Goal: Task Accomplishment & Management: Complete application form

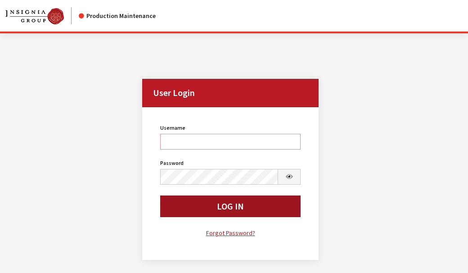
type input "cdorton"
click at [255, 206] on button "Log In" at bounding box center [230, 206] width 141 height 22
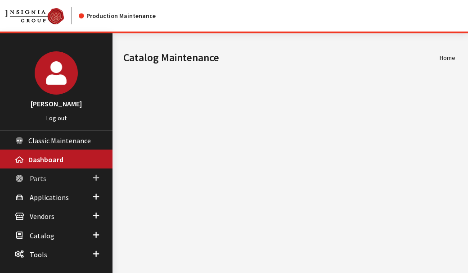
click at [29, 177] on link "Parts" at bounding box center [56, 177] width 112 height 19
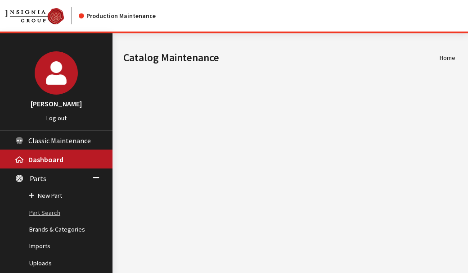
click at [41, 209] on link "Part Search" at bounding box center [56, 212] width 112 height 17
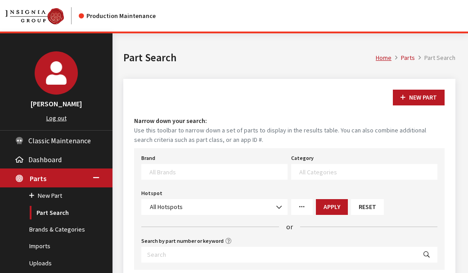
select select
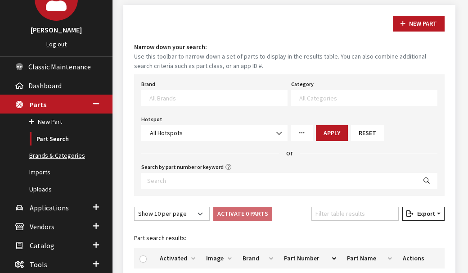
scroll to position [90, 0]
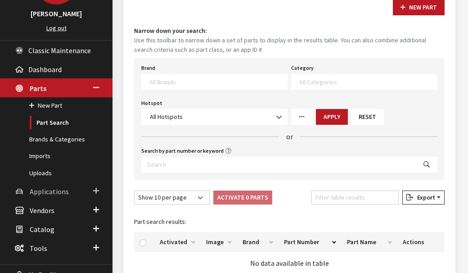
click at [32, 190] on span "Applications" at bounding box center [49, 191] width 39 height 9
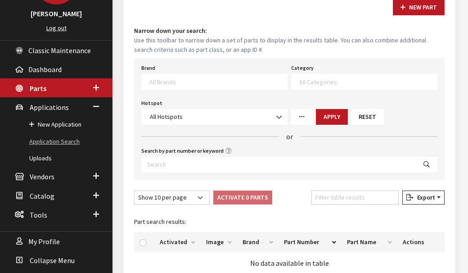
click at [54, 138] on link "Application Search" at bounding box center [56, 141] width 112 height 17
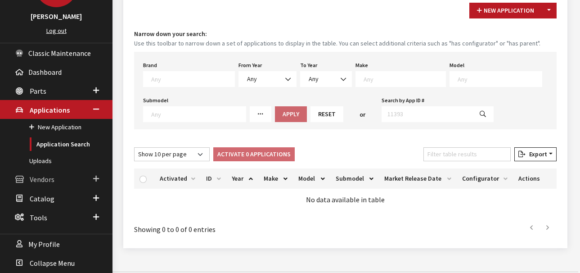
scroll to position [100, 0]
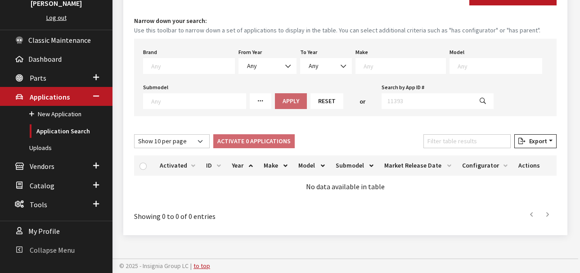
click at [54, 246] on span "Collapse Menu" at bounding box center [52, 249] width 45 height 9
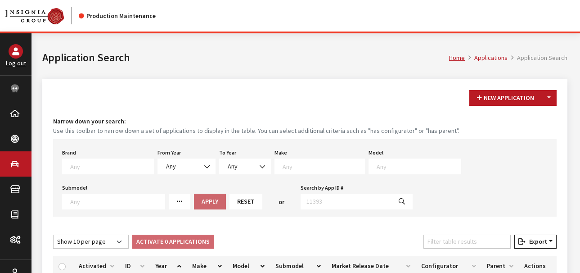
click at [98, 168] on textarea "Search" at bounding box center [111, 166] width 83 height 8
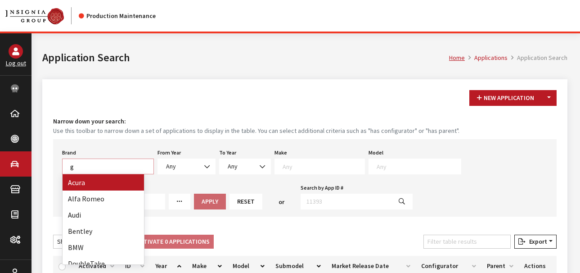
scroll to position [0, 0]
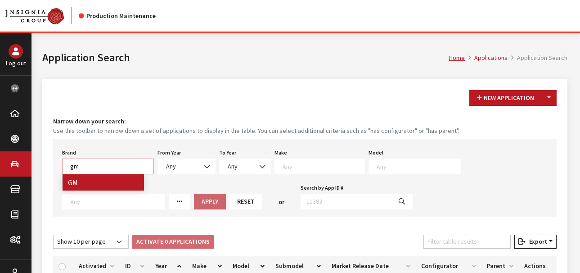
type textarea "gm"
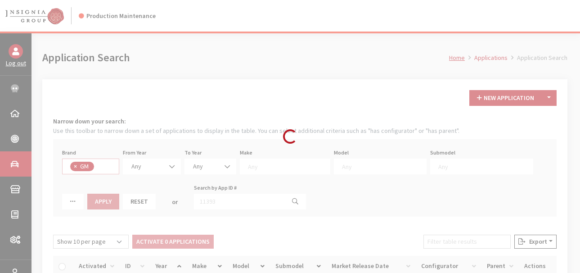
select select "1"
select select
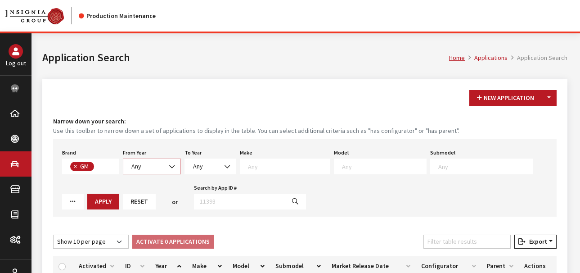
click at [165, 163] on span at bounding box center [172, 166] width 15 height 15
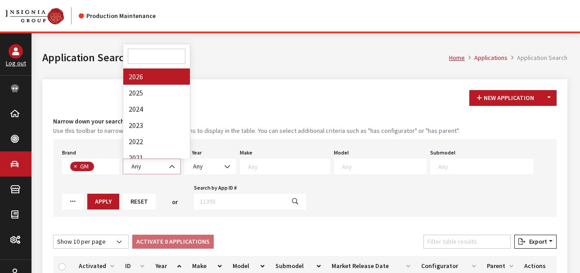
select select "2026"
select select
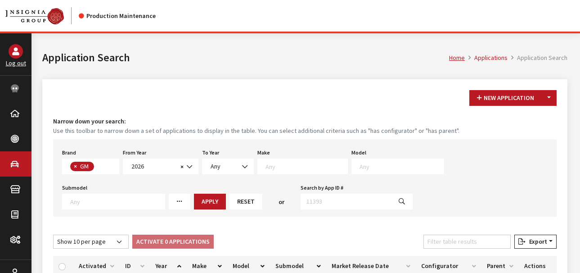
click at [357, 166] on span at bounding box center [400, 165] width 86 height 8
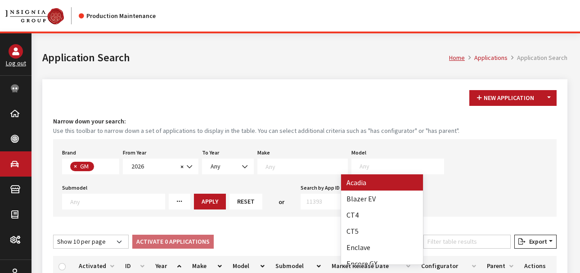
select select "128"
select select
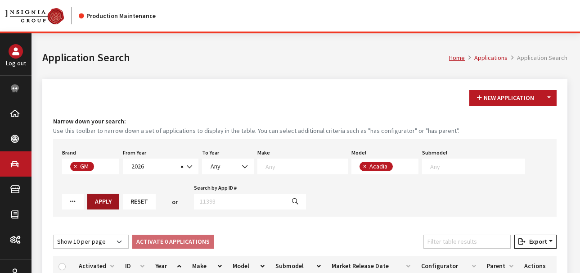
click at [87, 199] on button "Apply" at bounding box center [103, 201] width 32 height 16
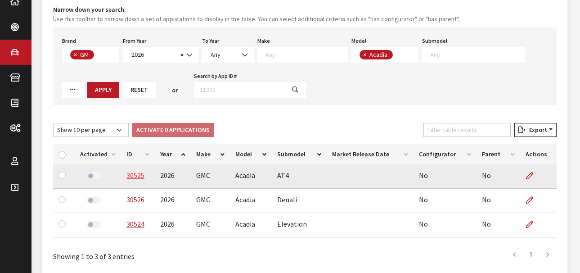
scroll to position [135, 0]
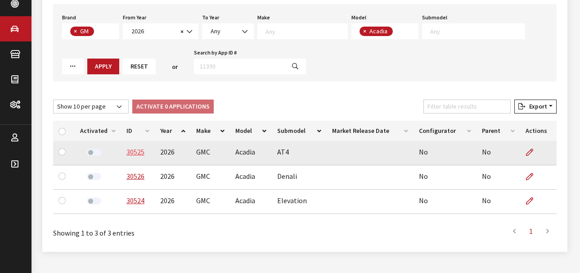
click at [138, 152] on link "30525" at bounding box center [135, 151] width 18 height 9
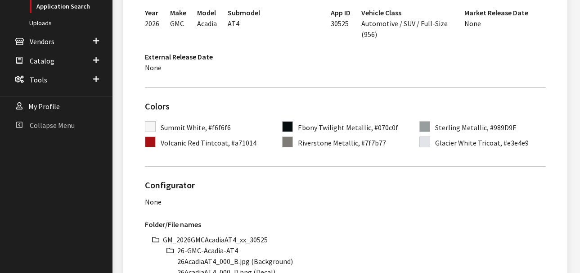
click at [54, 124] on span "Collapse Menu" at bounding box center [52, 125] width 45 height 9
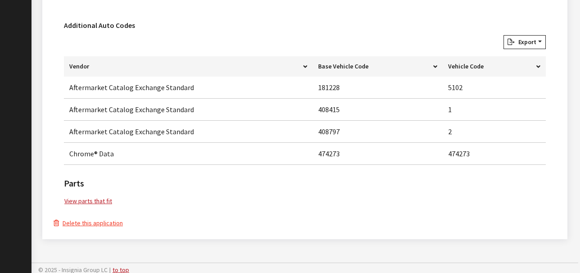
scroll to position [636, 0]
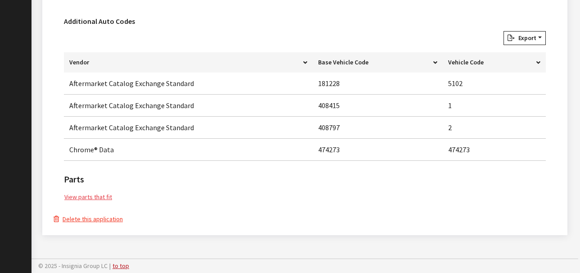
click at [88, 197] on link "View parts that fit" at bounding box center [88, 197] width 49 height 10
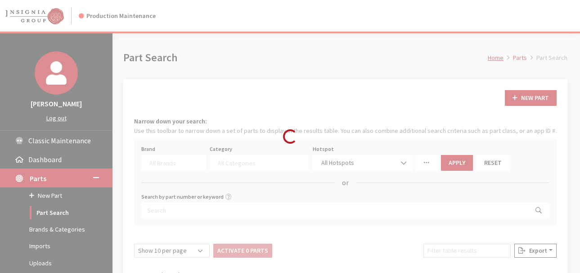
select select
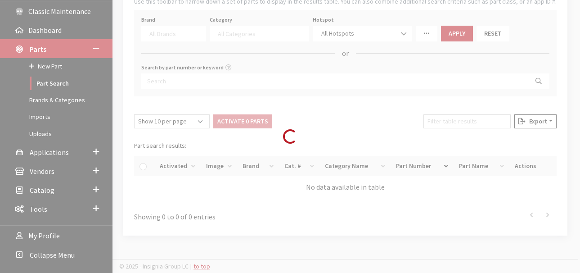
scroll to position [130, 0]
click at [74, 255] on div "Loading..." at bounding box center [290, 136] width 580 height 273
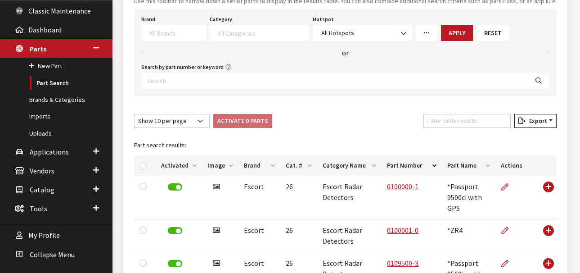
click at [291, 165] on th "Cat. #" at bounding box center [298, 165] width 37 height 20
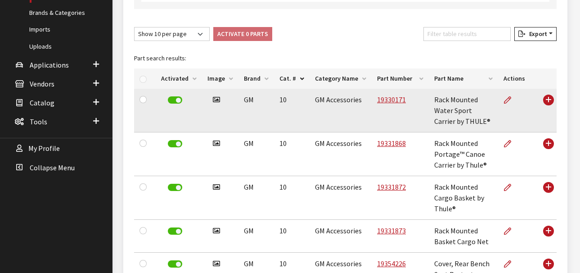
scroll to position [219, 0]
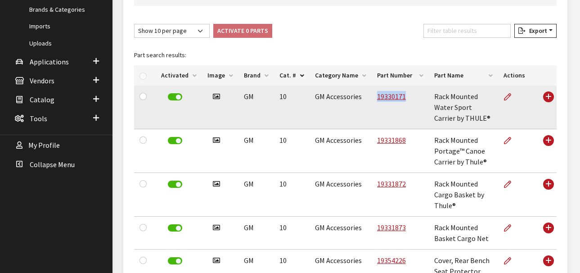
drag, startPoint x: 381, startPoint y: 100, endPoint x: 411, endPoint y: 101, distance: 30.1
click at [411, 101] on td "19330171" at bounding box center [399, 107] width 57 height 44
copy link "19330171"
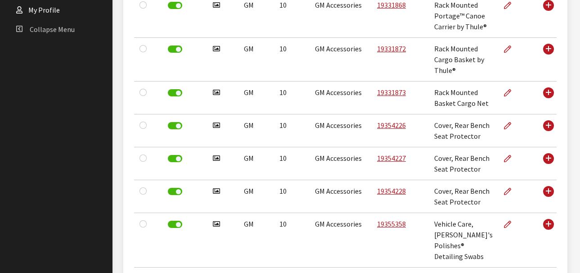
click at [63, 27] on span "Collapse Menu" at bounding box center [52, 29] width 45 height 9
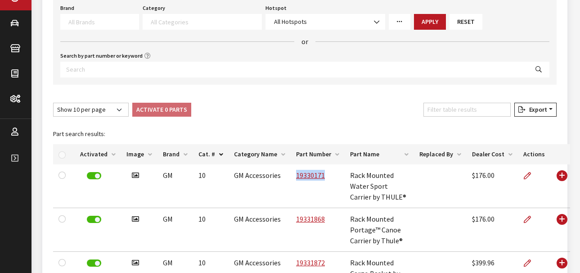
scroll to position [225, 0]
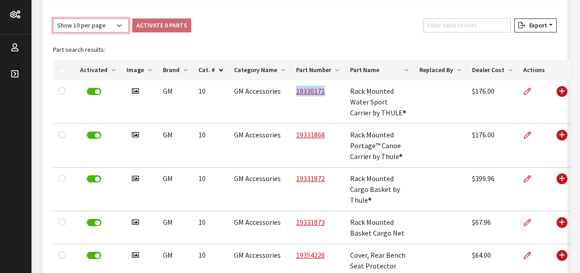
drag, startPoint x: 103, startPoint y: 22, endPoint x: 101, endPoint y: 30, distance: 7.9
click at [103, 22] on select "Show 10 per page Show 25 per page Show 50 per page Show 100 per page Show 1000 …" at bounding box center [91, 25] width 76 height 14
select select "-1"
click at [53, 18] on select "Show 10 per page Show 25 per page Show 50 per page Show 100 per page Show 1000 …" at bounding box center [91, 25] width 76 height 14
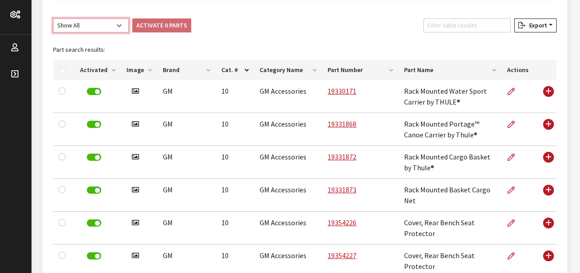
scroll to position [620, 0]
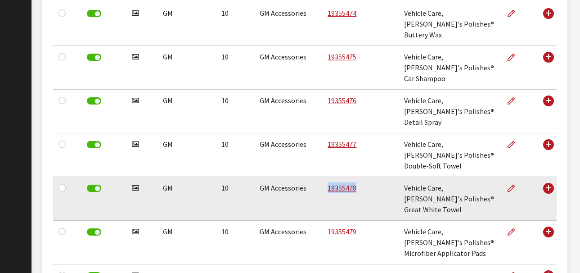
drag, startPoint x: 334, startPoint y: 126, endPoint x: 364, endPoint y: 127, distance: 30.6
click at [364, 177] on td "19355478" at bounding box center [360, 199] width 76 height 44
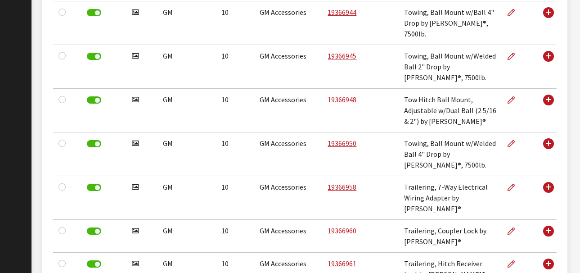
scroll to position [1699, 0]
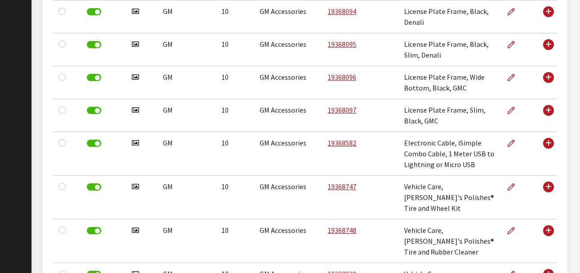
drag, startPoint x: 365, startPoint y: 188, endPoint x: 364, endPoint y: 179, distance: 9.0
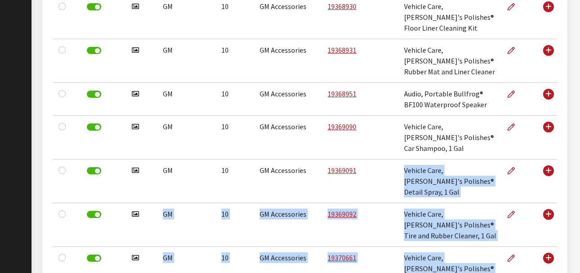
scroll to position [2284, 0]
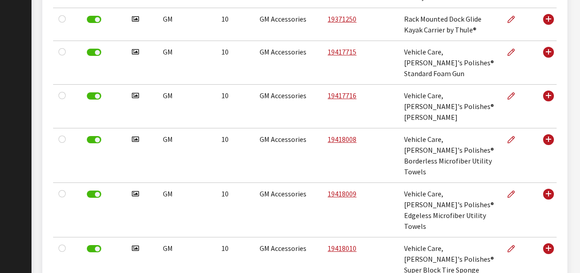
drag, startPoint x: 326, startPoint y: 178, endPoint x: 363, endPoint y: 178, distance: 37.3
copy link "19418473"
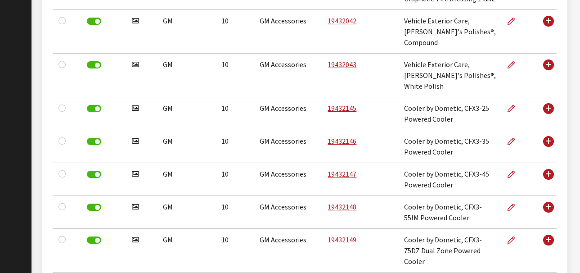
scroll to position [4172, 0]
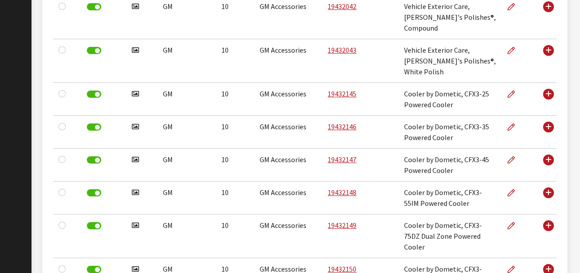
drag, startPoint x: 324, startPoint y: 135, endPoint x: 364, endPoint y: 136, distance: 40.0
copy link "19432763"
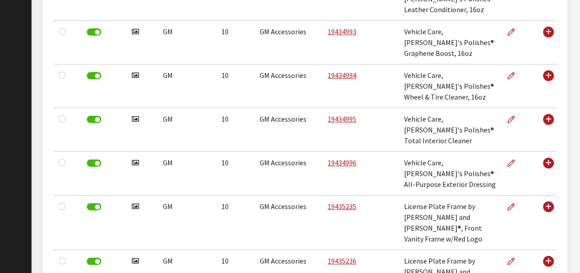
scroll to position [5746, 0]
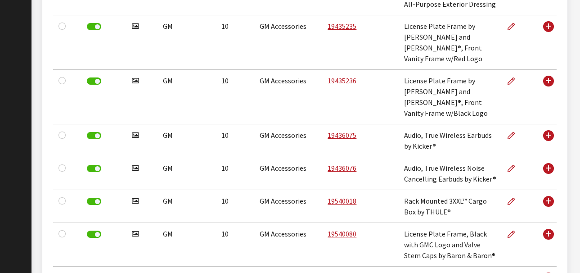
drag, startPoint x: 327, startPoint y: 145, endPoint x: 360, endPoint y: 145, distance: 32.8
copy link "84887444"
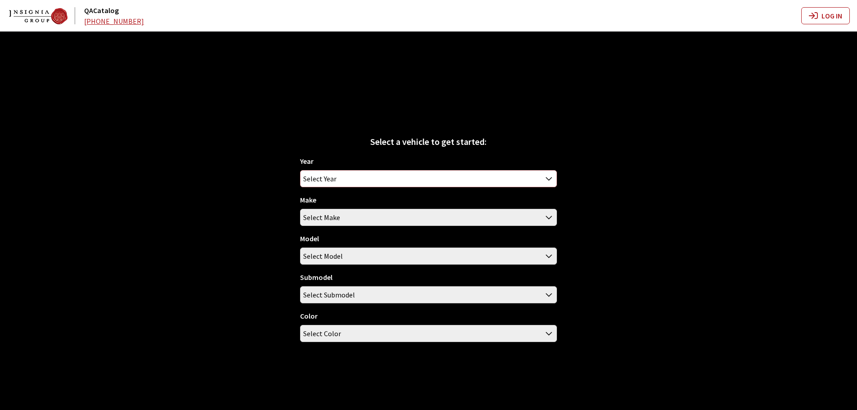
click at [344, 179] on span "Select Year" at bounding box center [428, 178] width 256 height 16
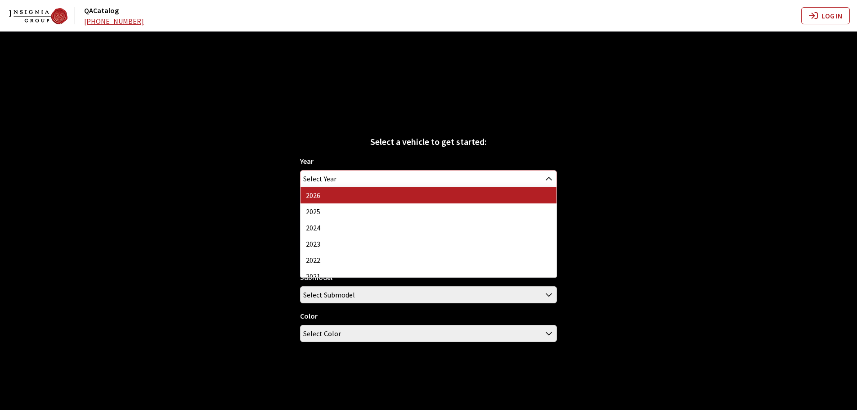
select select "44"
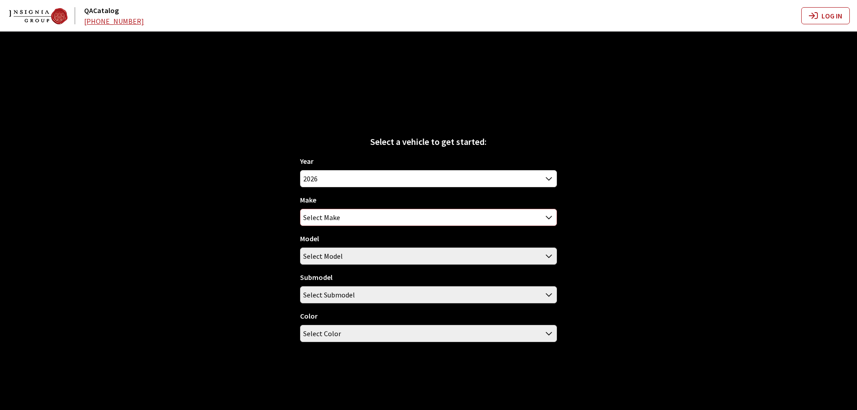
click at [342, 219] on span "Select Make" at bounding box center [428, 217] width 256 height 16
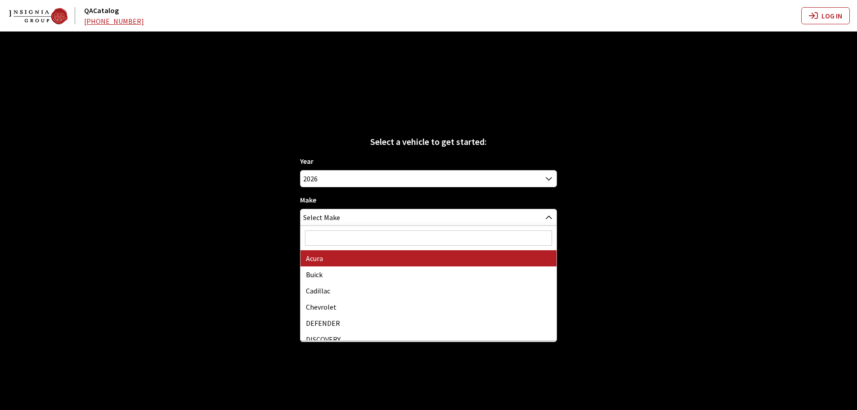
click at [337, 241] on input "Search" at bounding box center [428, 237] width 247 height 15
type input "gm"
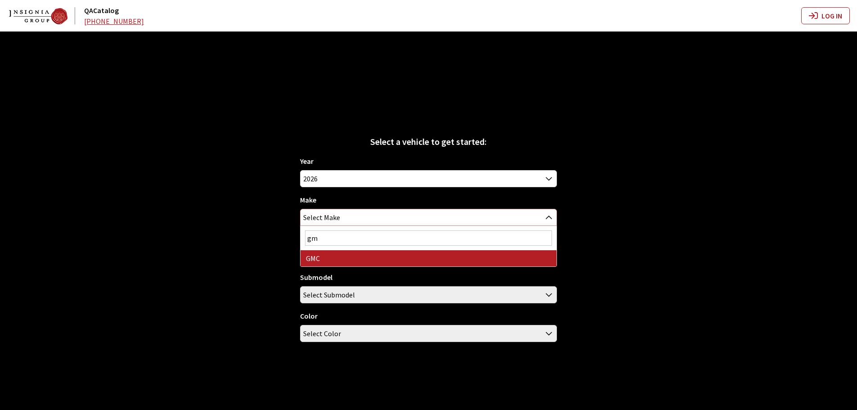
select select "4"
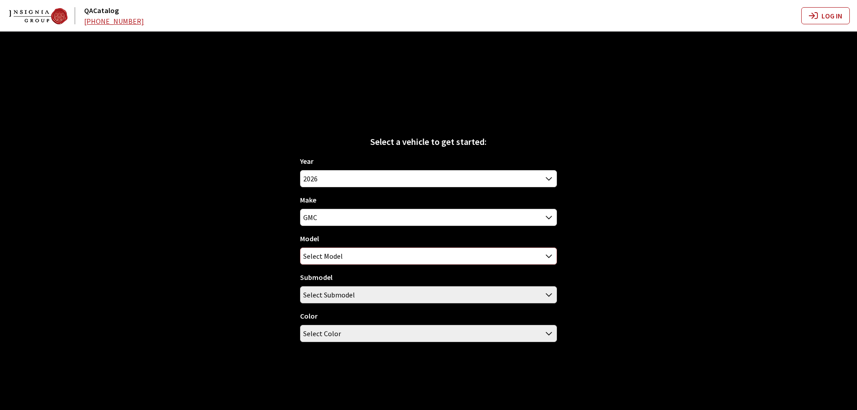
click at [346, 258] on span "Select Model" at bounding box center [428, 256] width 256 height 16
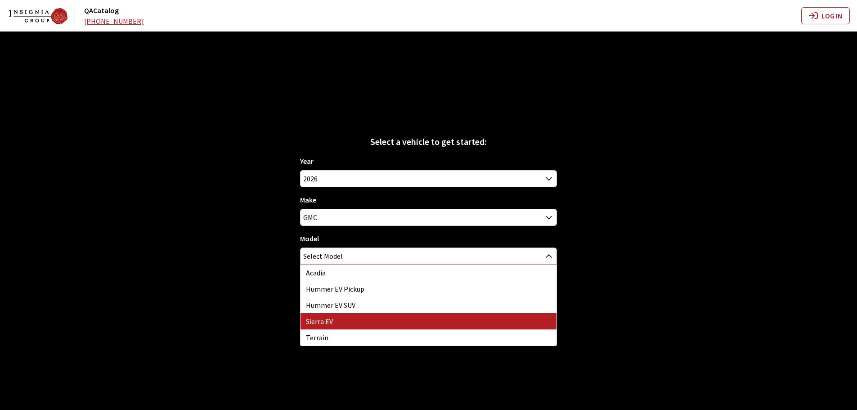
select select "1391"
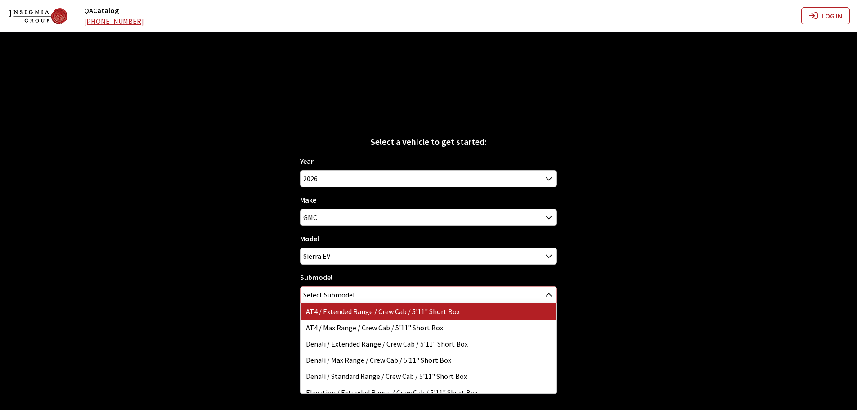
click at [348, 297] on span "Select Submodel" at bounding box center [329, 294] width 52 height 16
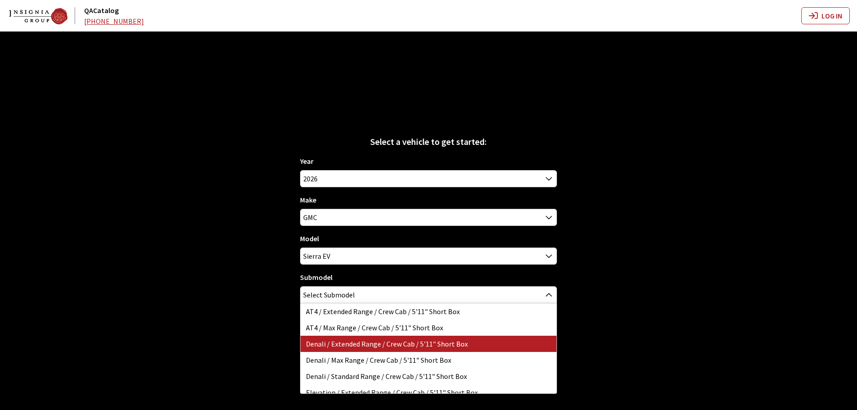
scroll to position [23, 0]
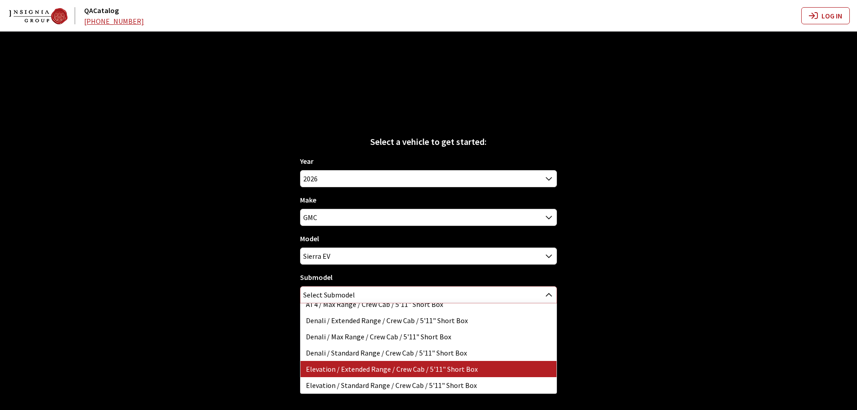
select select "4790"
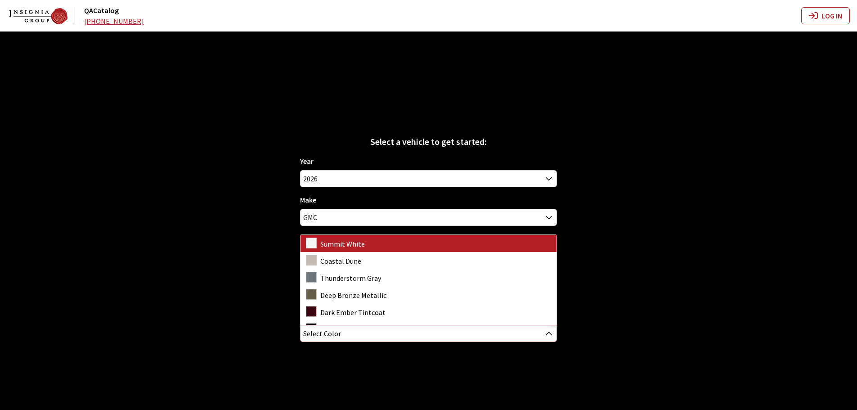
click at [358, 331] on span "Select Color" at bounding box center [428, 333] width 256 height 16
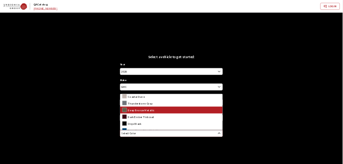
scroll to position [30, 0]
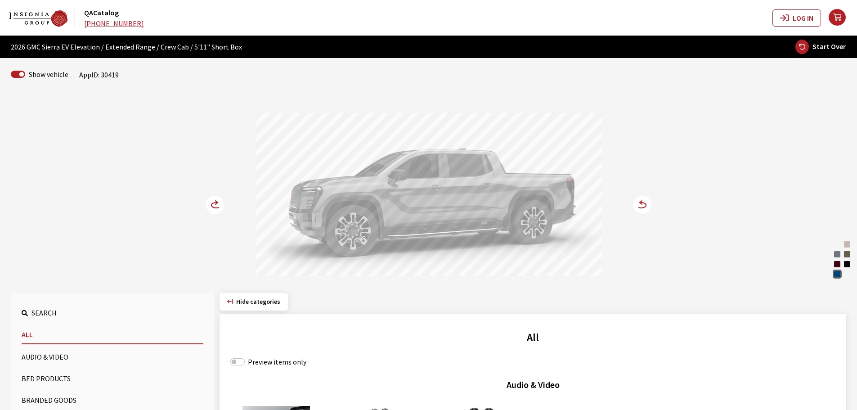
click at [836, 261] on div "Dark Ember Tintcoat" at bounding box center [836, 263] width 9 height 9
click at [212, 208] on circle at bounding box center [215, 205] width 18 height 18
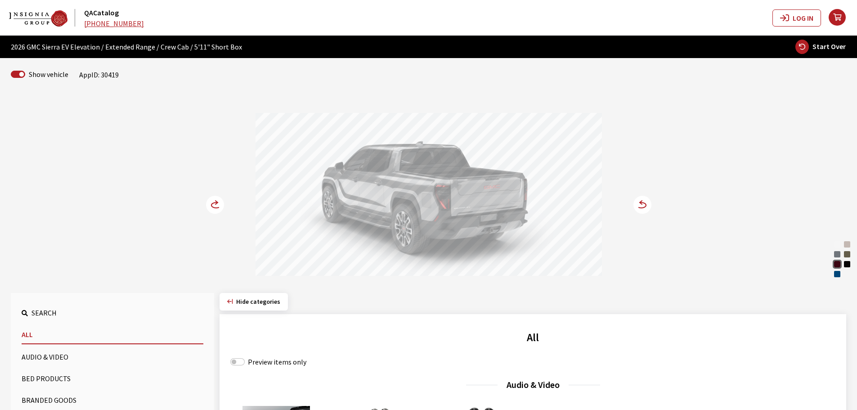
click at [212, 208] on circle at bounding box center [215, 205] width 18 height 18
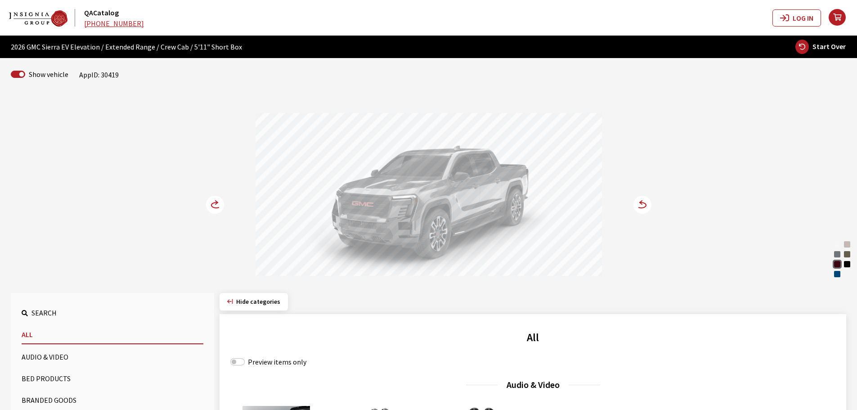
click at [212, 208] on circle at bounding box center [215, 205] width 18 height 18
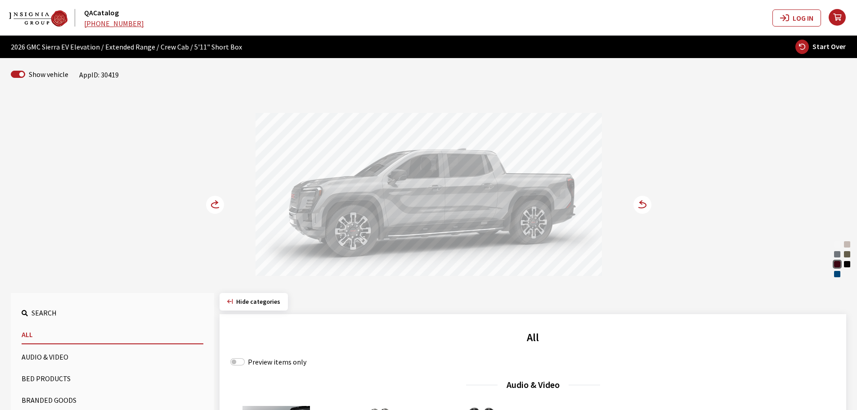
click at [219, 204] on icon at bounding box center [220, 205] width 6 height 8
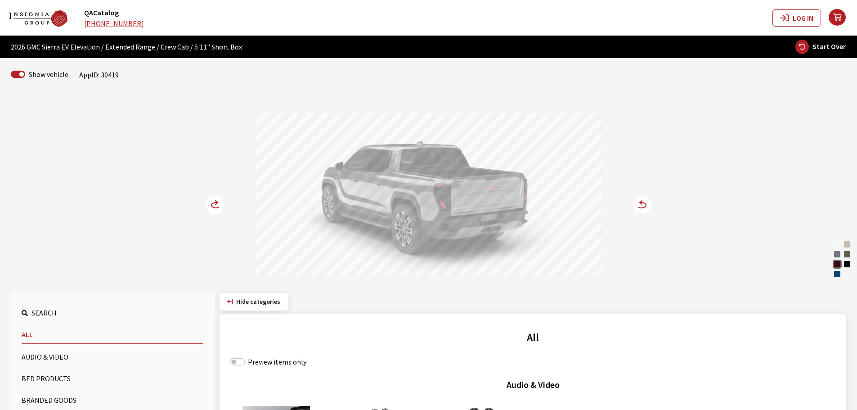
click at [836, 246] on div "Summit White" at bounding box center [836, 244] width 9 height 9
click at [849, 241] on div "Coastal Dune" at bounding box center [846, 244] width 9 height 9
click at [488, 206] on div at bounding box center [428, 195] width 346 height 165
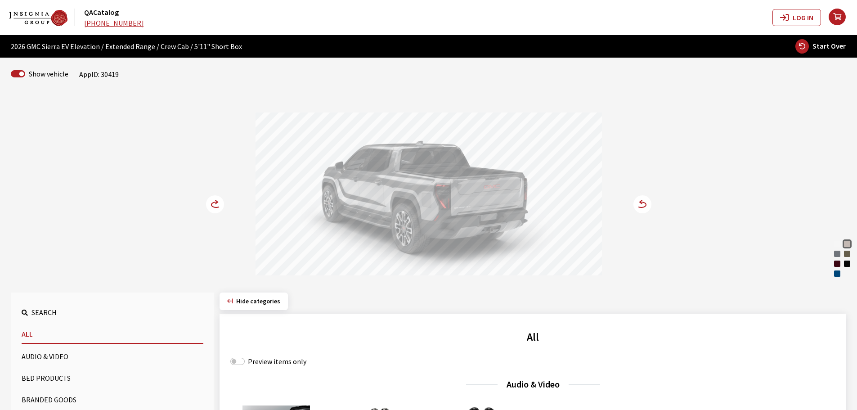
scroll to position [0, 0]
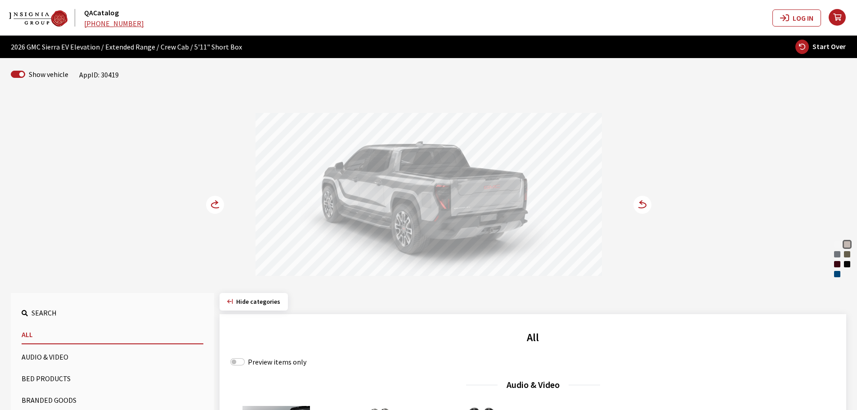
click at [429, 190] on div at bounding box center [428, 195] width 346 height 165
click at [399, 194] on div at bounding box center [428, 195] width 346 height 165
click at [210, 205] on circle at bounding box center [215, 205] width 18 height 18
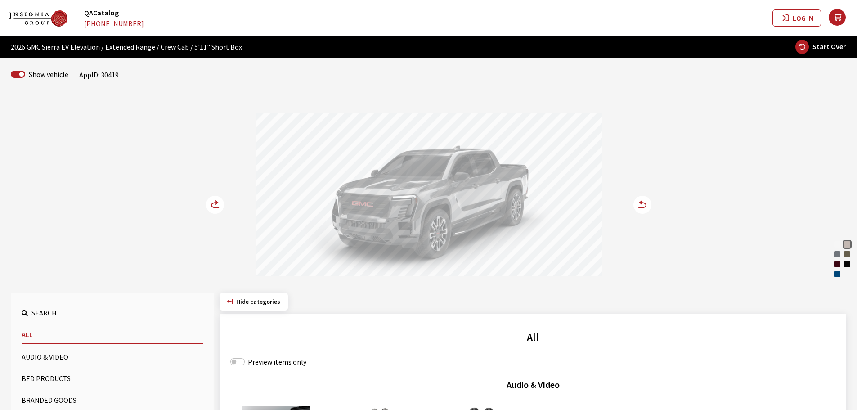
click at [256, 303] on span "Hide categories" at bounding box center [258, 301] width 44 height 8
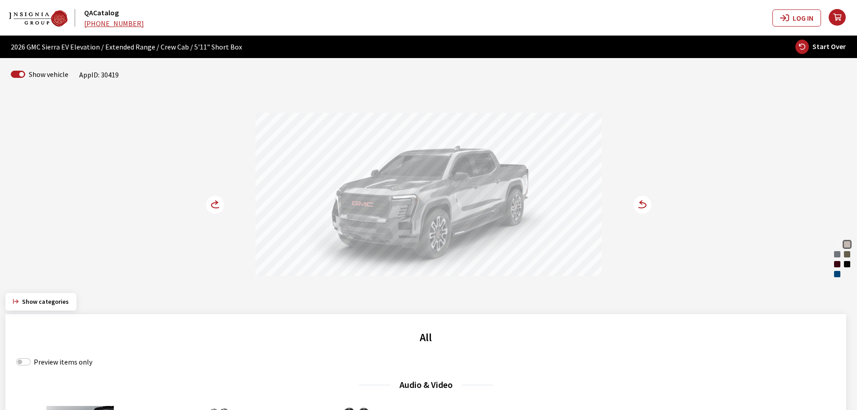
click at [20, 303] on button "Show categories" at bounding box center [40, 302] width 71 height 18
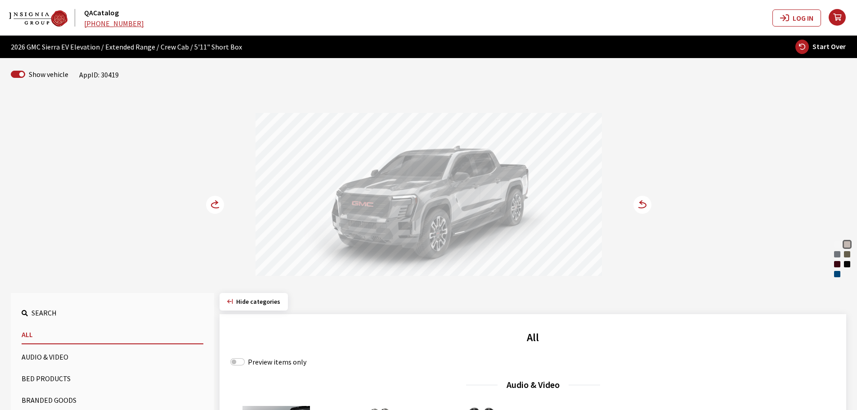
click at [827, 51] on button "Start Over" at bounding box center [820, 46] width 51 height 15
select select
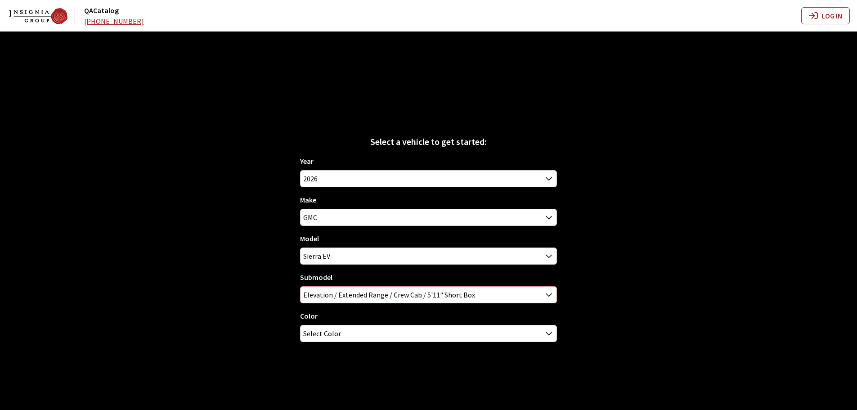
click at [351, 294] on span "Elevation / Extended Range / Crew Cab / 5'11" Short Box" at bounding box center [428, 294] width 256 height 16
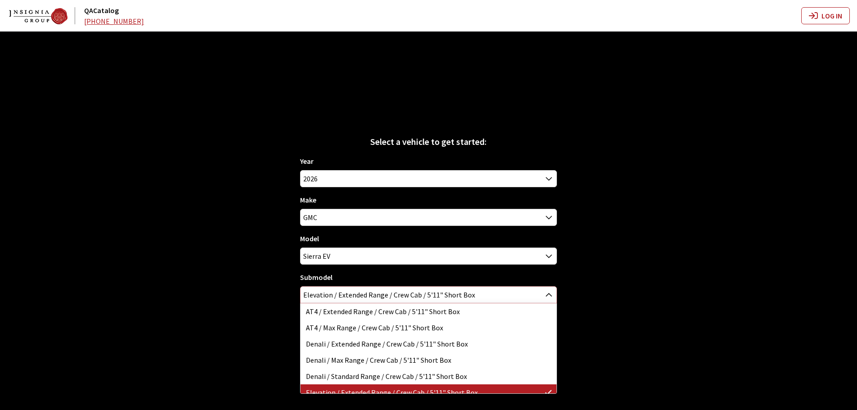
scroll to position [23, 0]
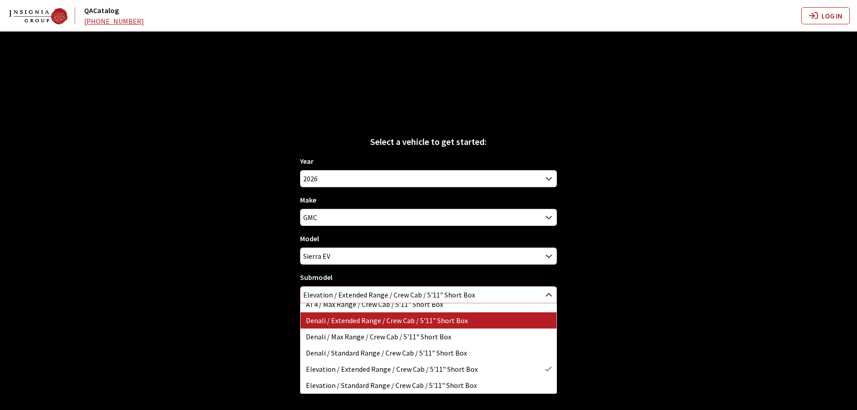
select select "4791"
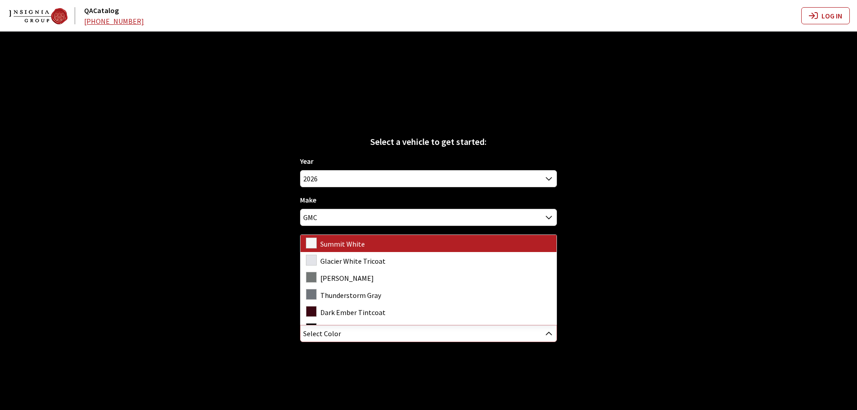
click at [348, 338] on span "Select Color" at bounding box center [428, 333] width 256 height 16
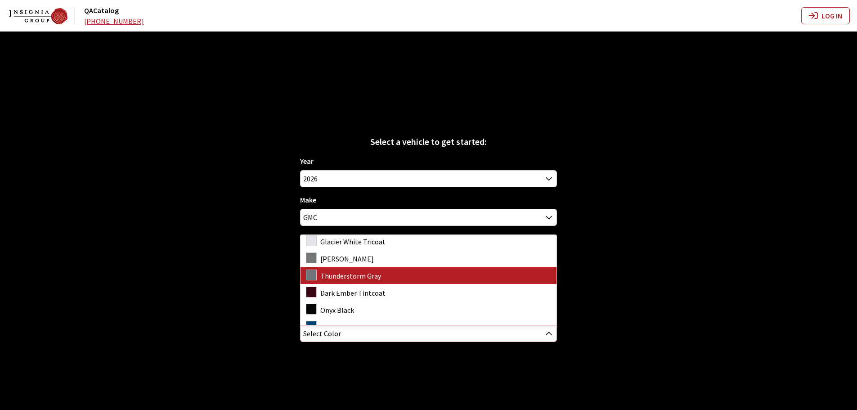
scroll to position [30, 0]
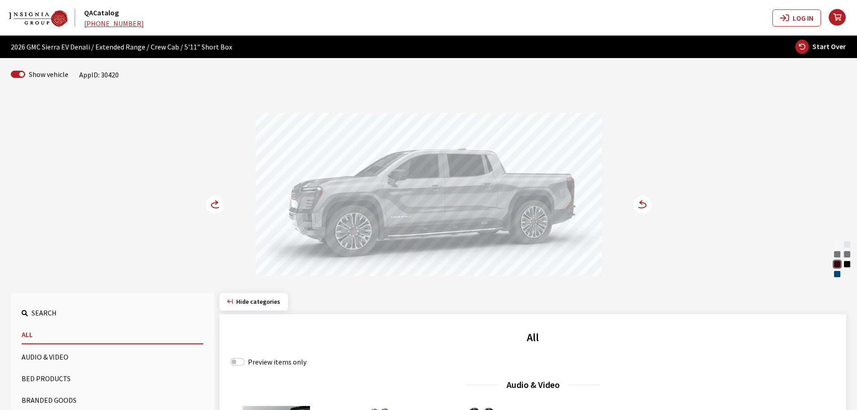
click at [217, 208] on icon at bounding box center [215, 204] width 9 height 5
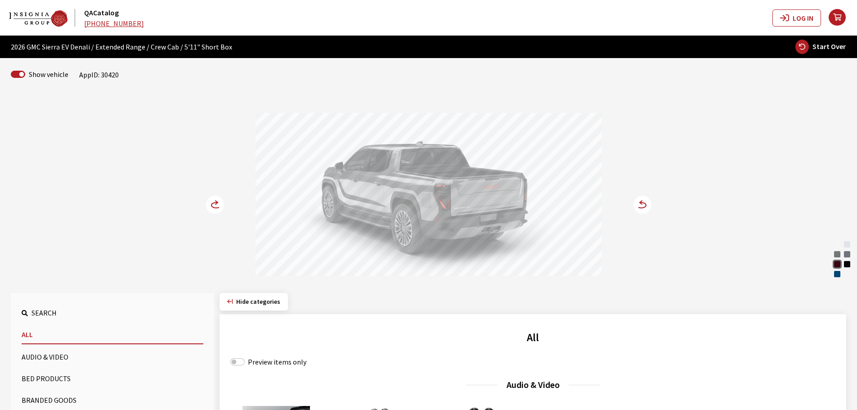
click at [217, 208] on icon at bounding box center [215, 204] width 9 height 5
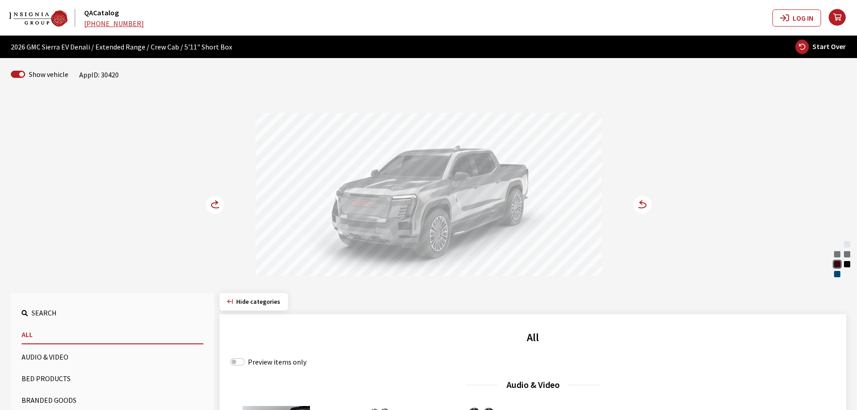
click at [215, 201] on icon at bounding box center [216, 203] width 2 height 4
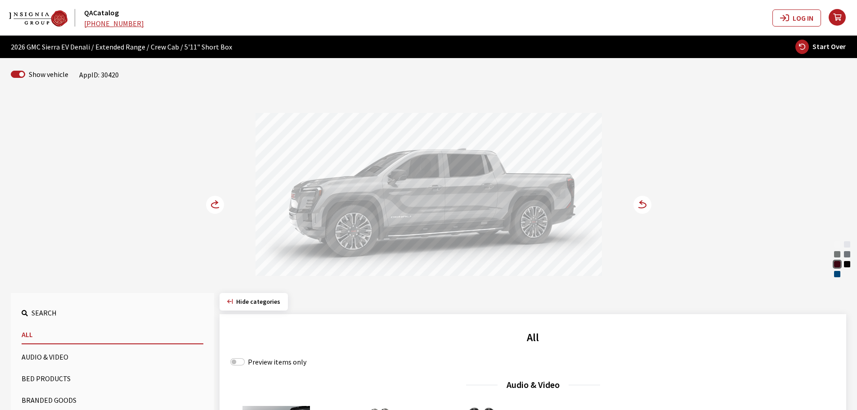
click at [215, 201] on icon at bounding box center [216, 203] width 2 height 4
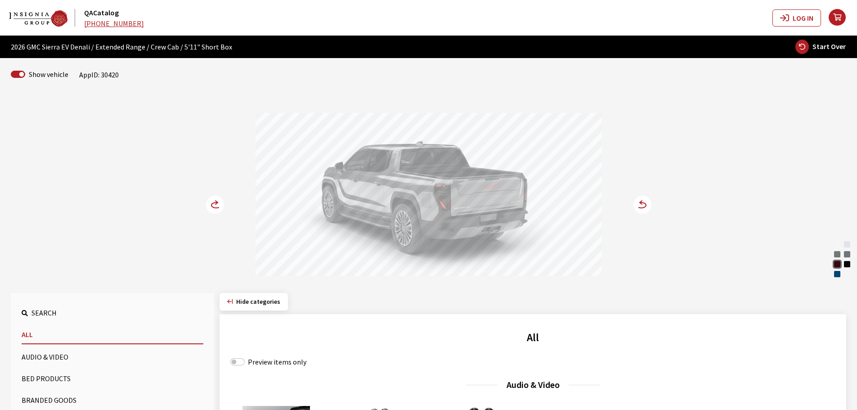
click at [803, 44] on icon "button" at bounding box center [801, 47] width 13 height 14
select select
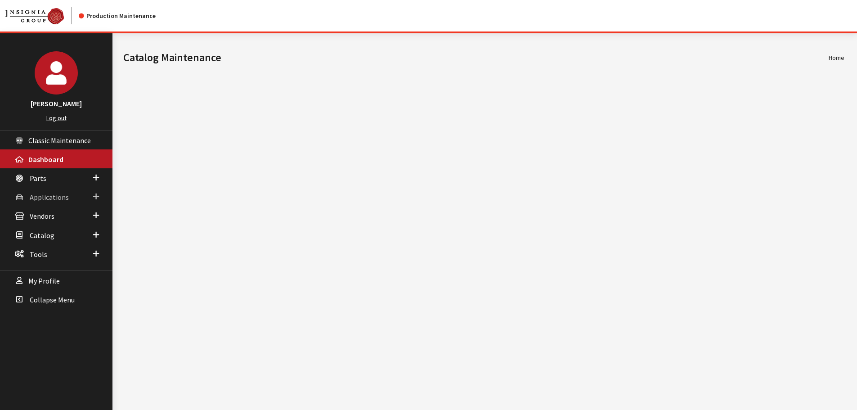
click at [54, 200] on span "Applications" at bounding box center [49, 196] width 39 height 9
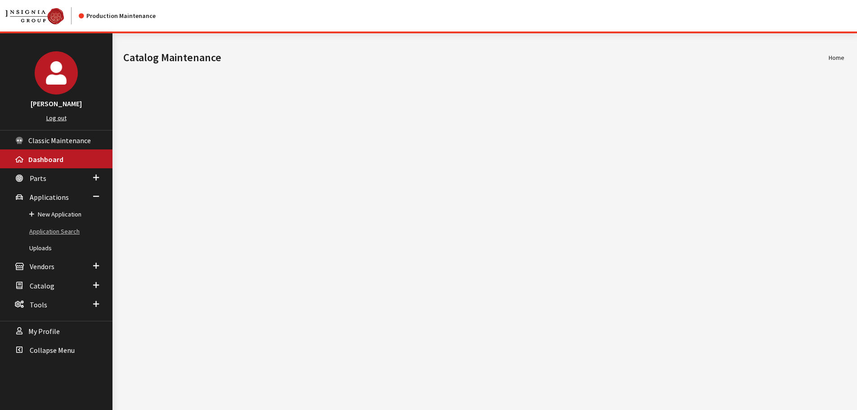
click at [49, 228] on link "Application Search" at bounding box center [56, 231] width 112 height 17
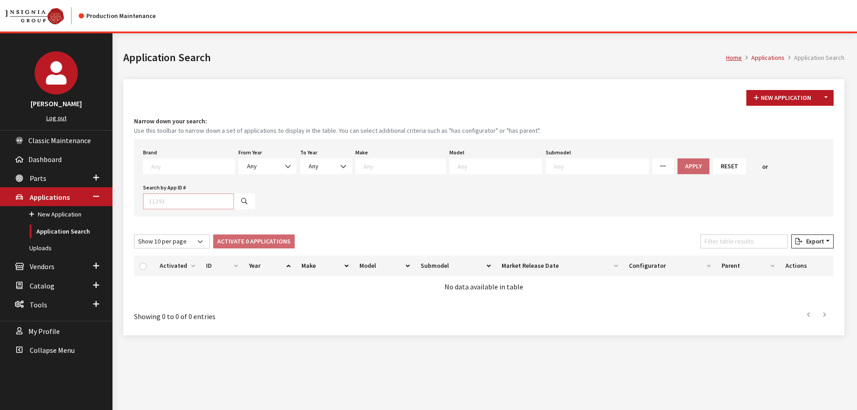
click at [173, 202] on input "Search by App ID #" at bounding box center [188, 201] width 91 height 16
type input "30419"
select select
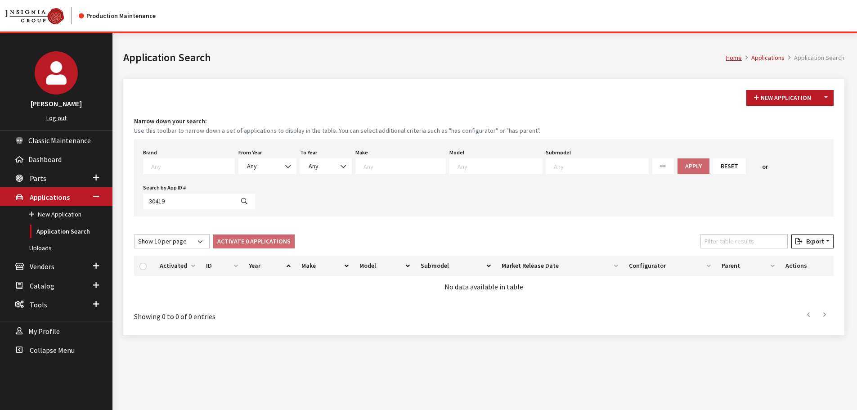
select select
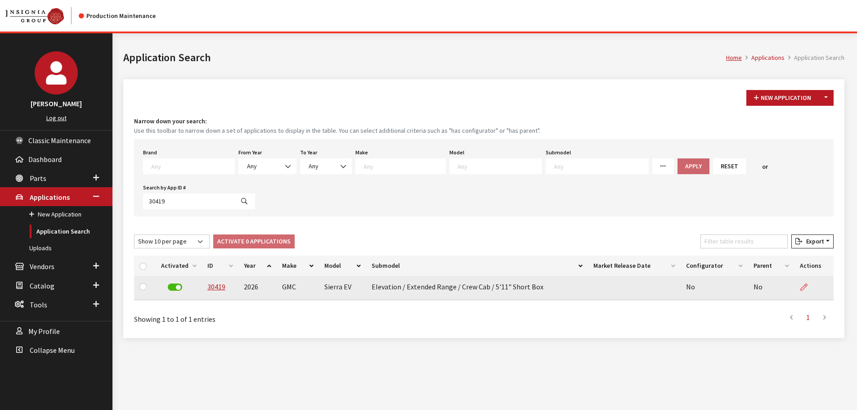
click at [802, 286] on icon at bounding box center [803, 287] width 7 height 7
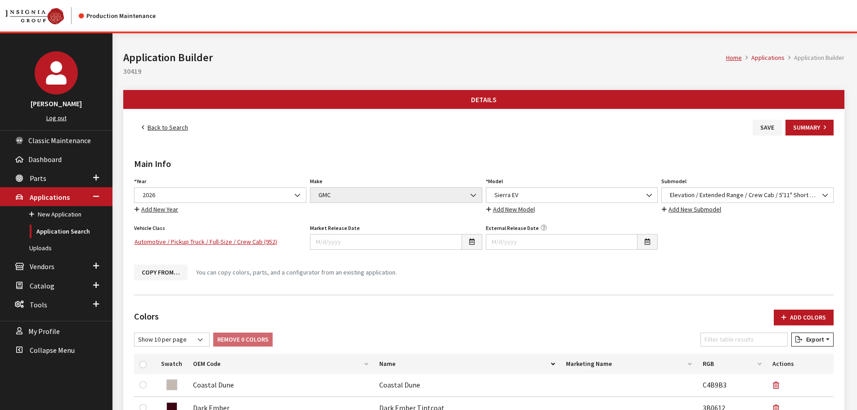
click at [806, 314] on button "Add Colors" at bounding box center [803, 317] width 60 height 16
click at [795, 319] on button "Add Colors" at bounding box center [803, 317] width 60 height 16
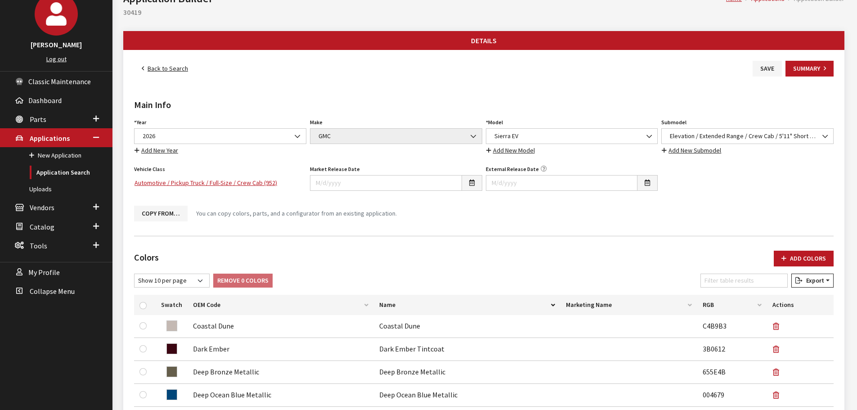
scroll to position [135, 0]
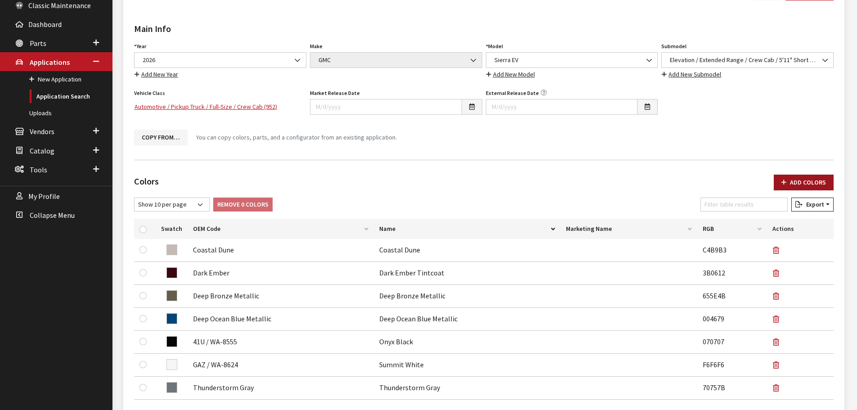
click at [800, 176] on button "Add Colors" at bounding box center [803, 182] width 60 height 16
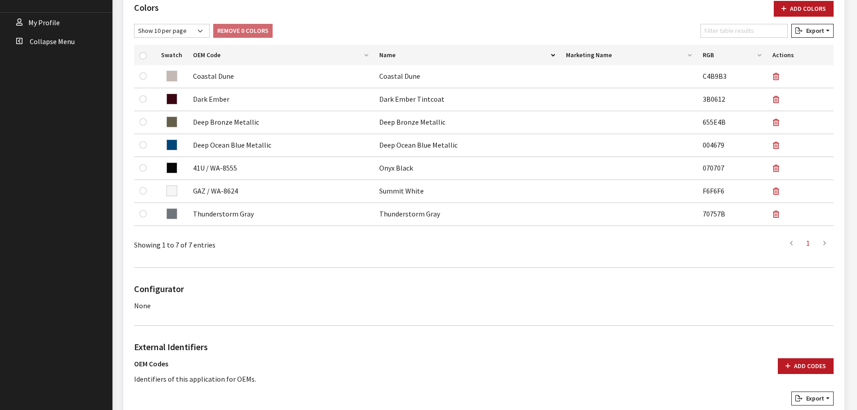
scroll to position [180, 0]
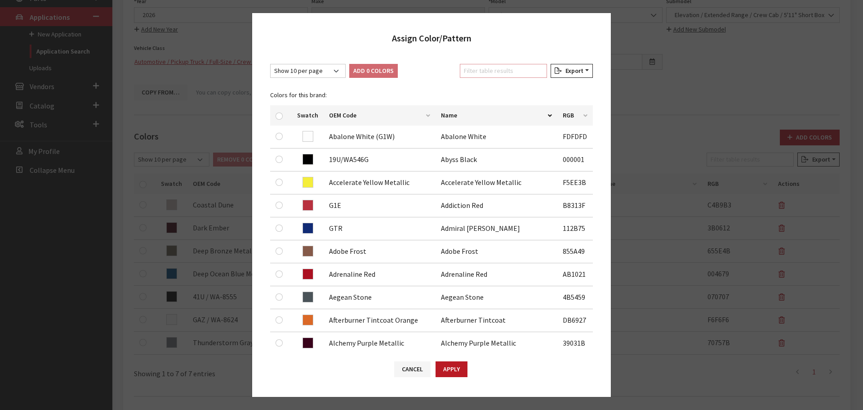
click at [475, 72] on input "Filter table results" at bounding box center [503, 71] width 87 height 14
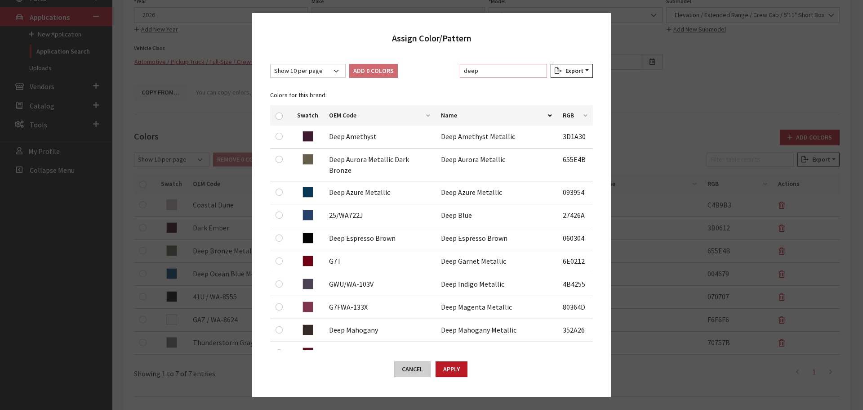
type input "deep"
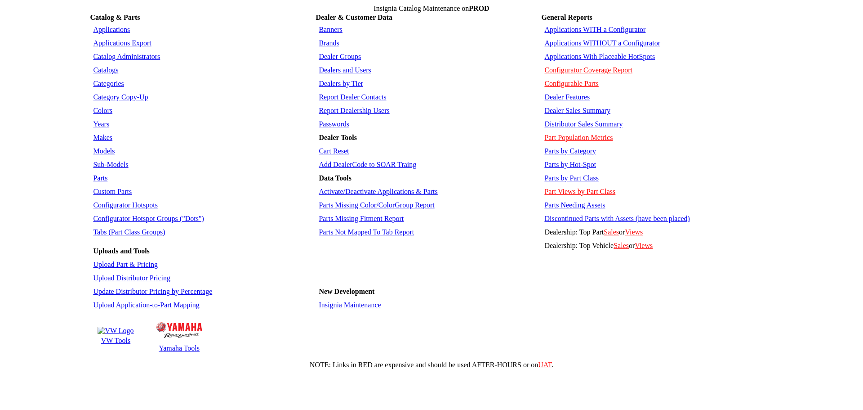
click at [104, 107] on link "Colors" at bounding box center [102, 111] width 19 height 8
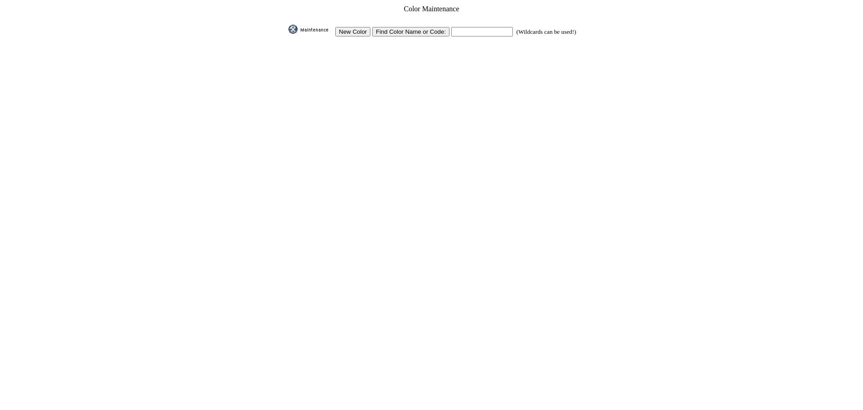
click at [349, 32] on input "New Color" at bounding box center [352, 31] width 35 height 9
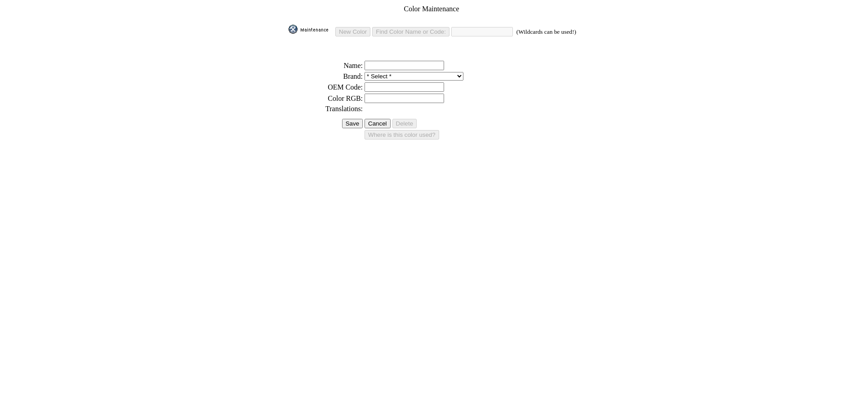
click at [371, 94] on input "text" at bounding box center [405, 98] width 80 height 9
paste input "2e3740"
type input "2e3740"
drag, startPoint x: 383, startPoint y: 59, endPoint x: 379, endPoint y: 65, distance: 7.1
click at [383, 61] on input "text" at bounding box center [405, 65] width 80 height 9
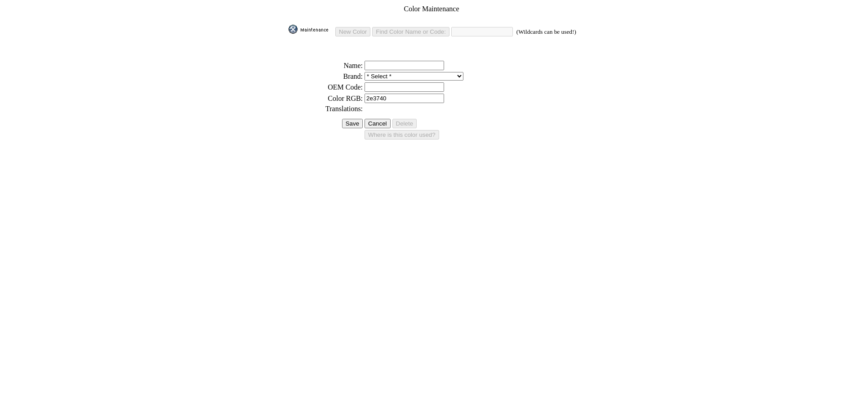
paste input "Deep Ocean Metallic"
type input "Deep Ocean Metallic"
click at [371, 83] on input "text" at bounding box center [405, 86] width 80 height 9
paste input "Deep Ocean Metallic"
type input "Deep Ocean Metallic"
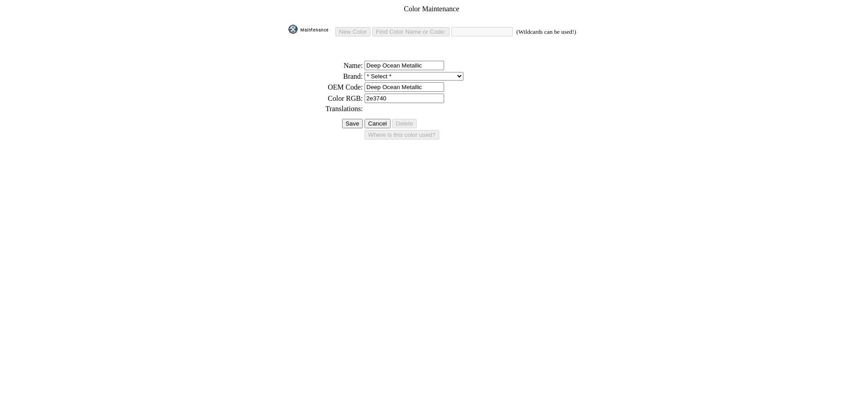
click at [372, 72] on select "* Select * 3D Carbon 3M ACE Acura Advent Agri-Cover Alfa Romeo AlloyGator Alpin…" at bounding box center [414, 76] width 99 height 9
select select "1"
click at [365, 72] on select "* Select * 3D Carbon 3M ACE Acura Advent Agri-Cover Alfa Romeo AlloyGator Alpin…" at bounding box center [414, 76] width 99 height 9
click at [344, 121] on input "Save" at bounding box center [352, 123] width 21 height 9
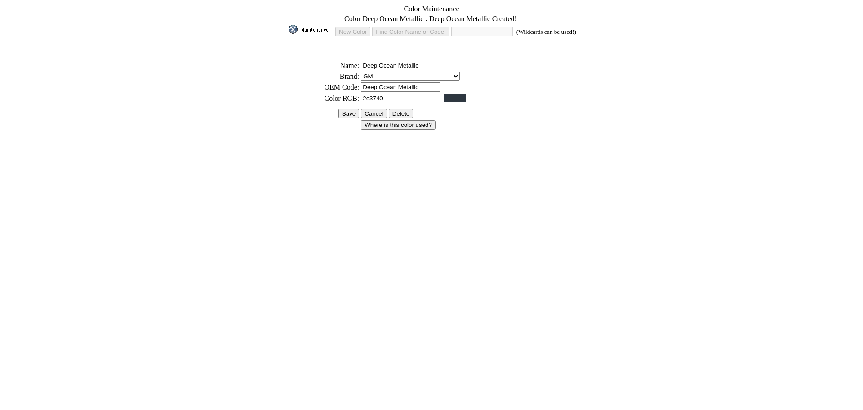
click at [346, 112] on input "Save" at bounding box center [349, 113] width 21 height 9
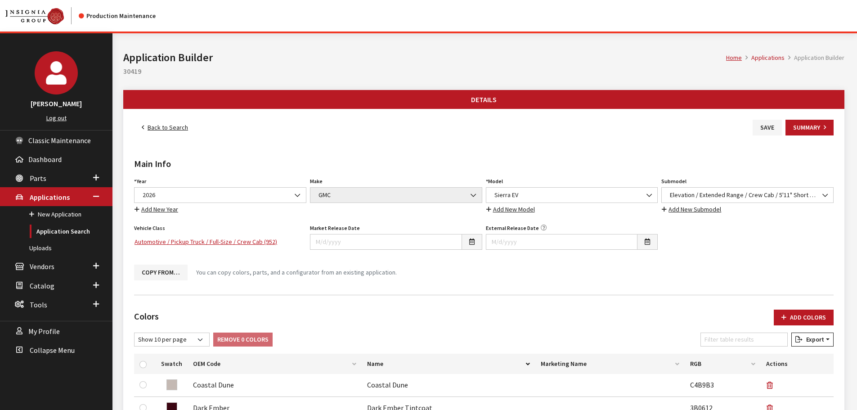
drag, startPoint x: 769, startPoint y: 126, endPoint x: 750, endPoint y: 126, distance: 18.9
click at [769, 126] on button "Save" at bounding box center [766, 128] width 29 height 16
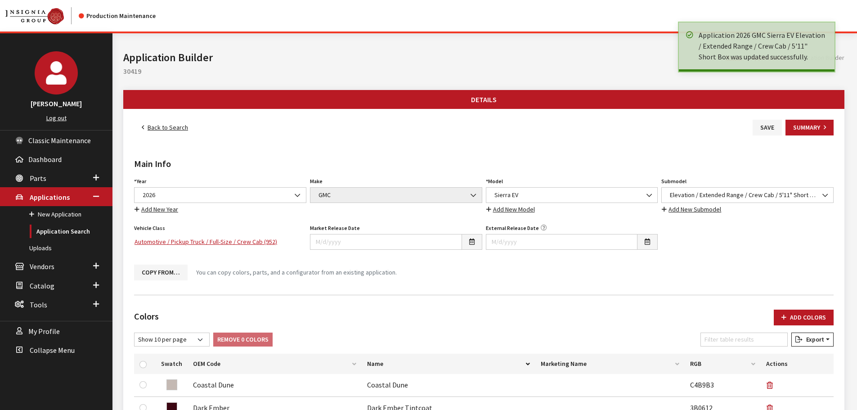
drag, startPoint x: 0, startPoint y: 0, endPoint x: 165, endPoint y: 127, distance: 208.5
click at [165, 127] on link "Back to Search" at bounding box center [165, 128] width 62 height 16
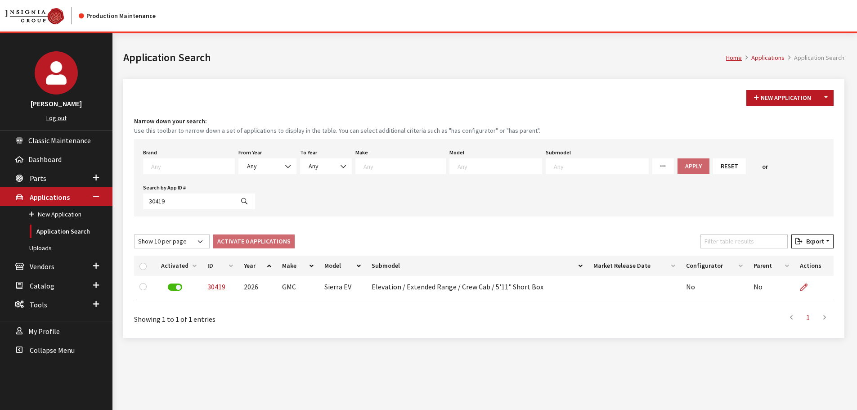
click at [206, 170] on span at bounding box center [189, 166] width 92 height 16
type textarea "gm"
select select "1"
select select
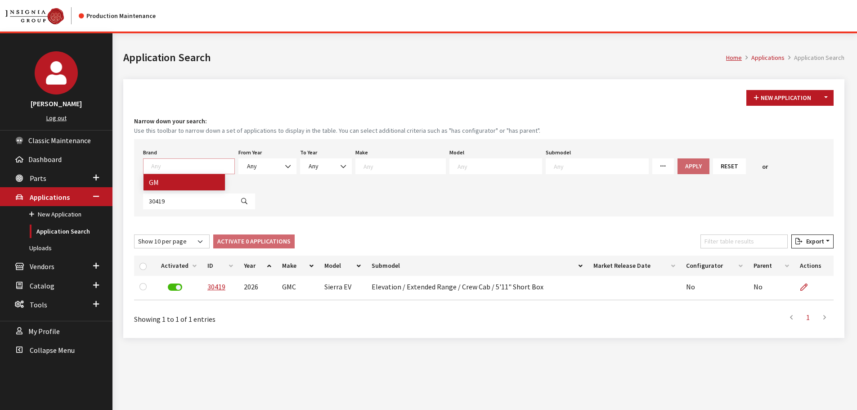
select select
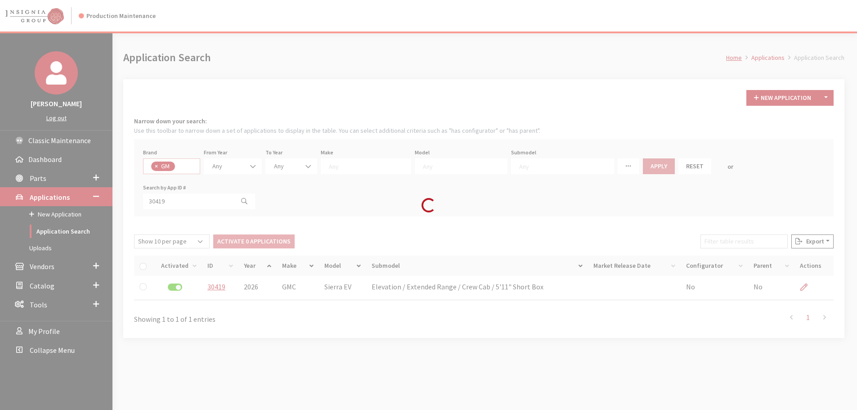
scroll to position [68, 0]
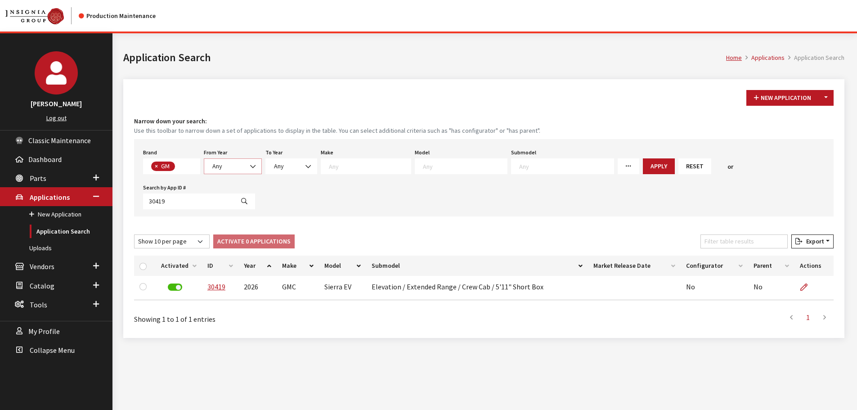
click at [232, 161] on span "Any" at bounding box center [233, 166] width 58 height 16
select select "2026"
select select
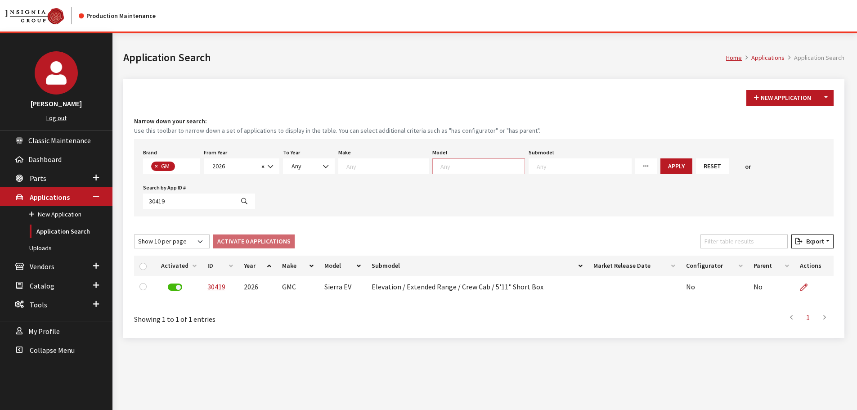
click at [440, 171] on span at bounding box center [478, 166] width 93 height 16
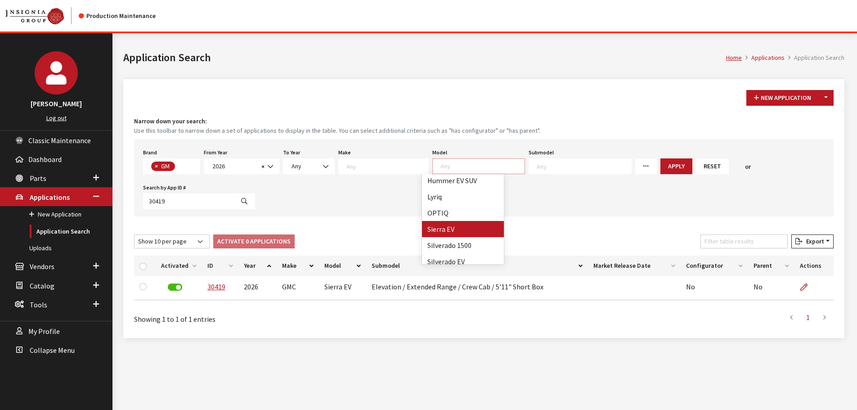
select select "1391"
select select
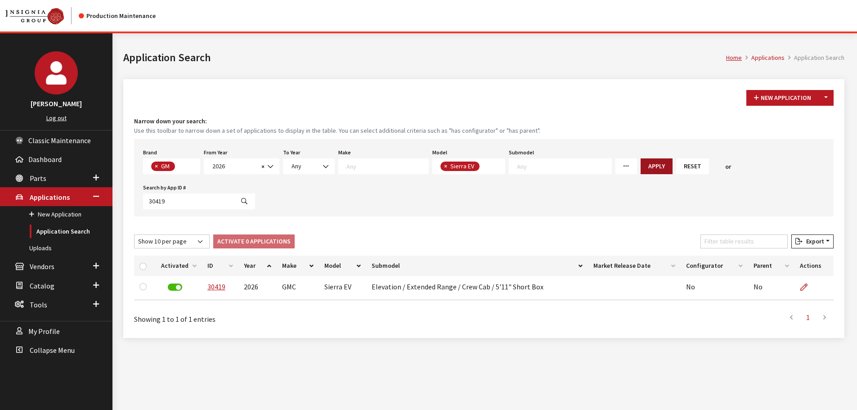
click at [640, 165] on button "Apply" at bounding box center [656, 166] width 32 height 16
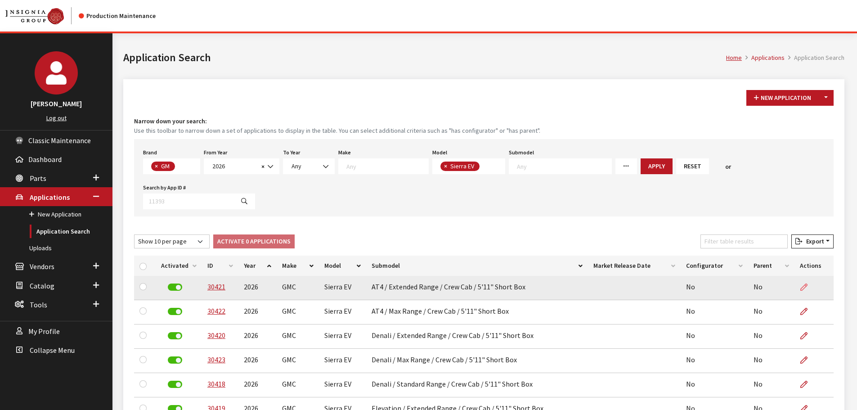
click at [807, 285] on icon at bounding box center [803, 287] width 7 height 7
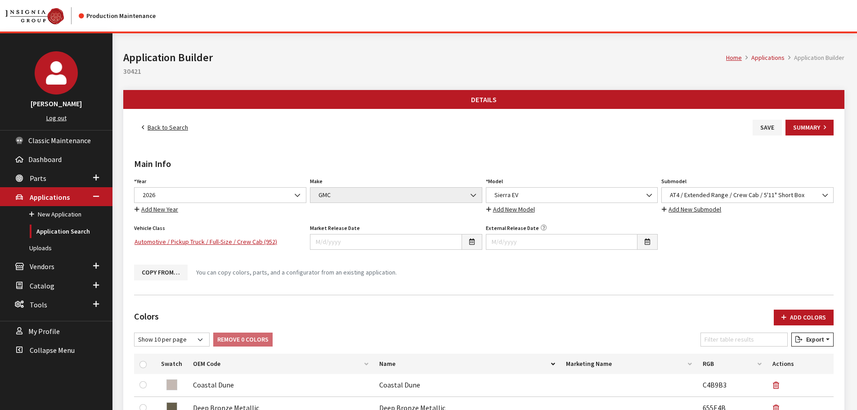
scroll to position [180, 0]
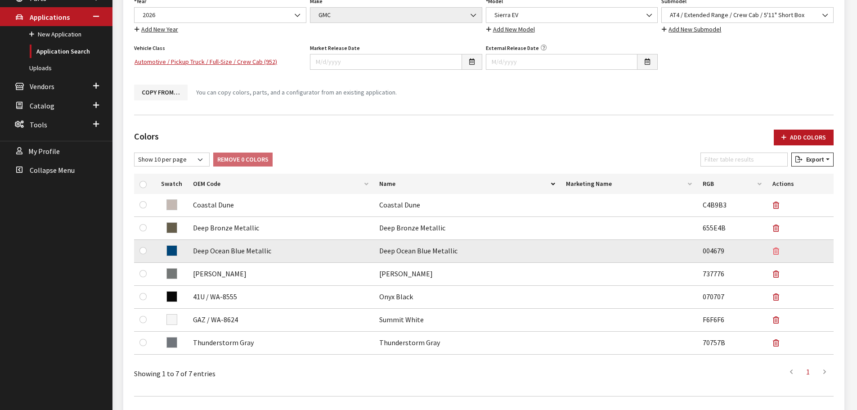
click at [774, 250] on icon "button" at bounding box center [776, 251] width 6 height 7
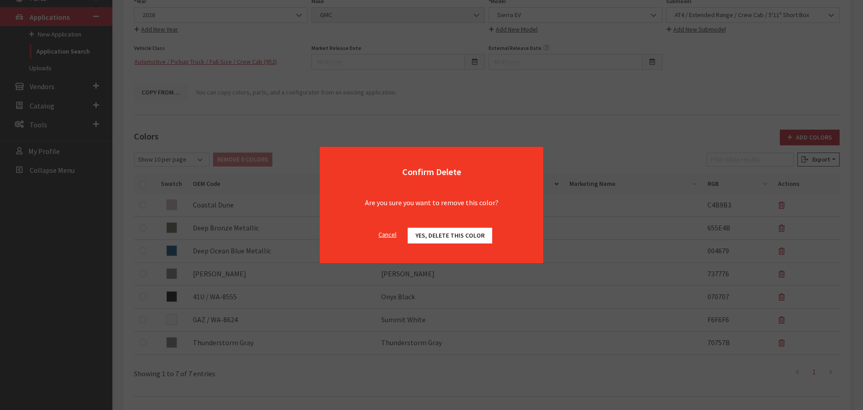
click at [433, 232] on span "Yes, delete this color" at bounding box center [450, 235] width 69 height 8
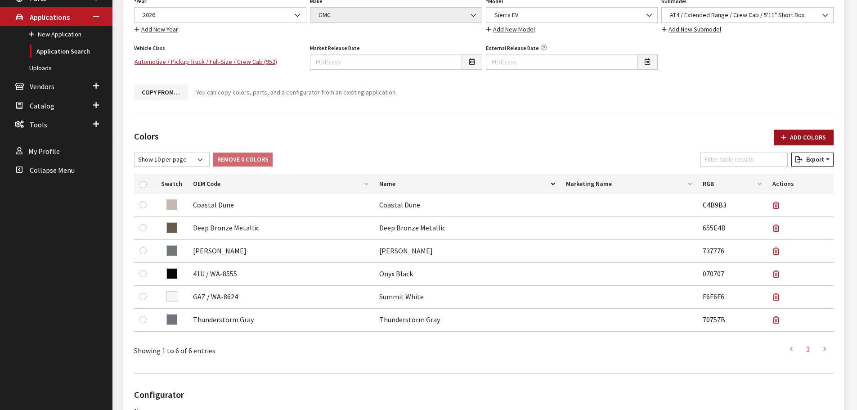
click at [791, 136] on button "Add Colors" at bounding box center [803, 138] width 60 height 16
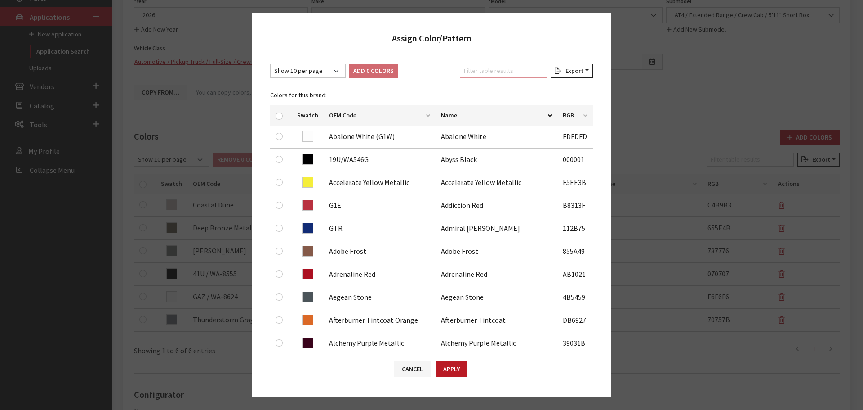
click at [464, 68] on input "Filter table results" at bounding box center [503, 71] width 87 height 14
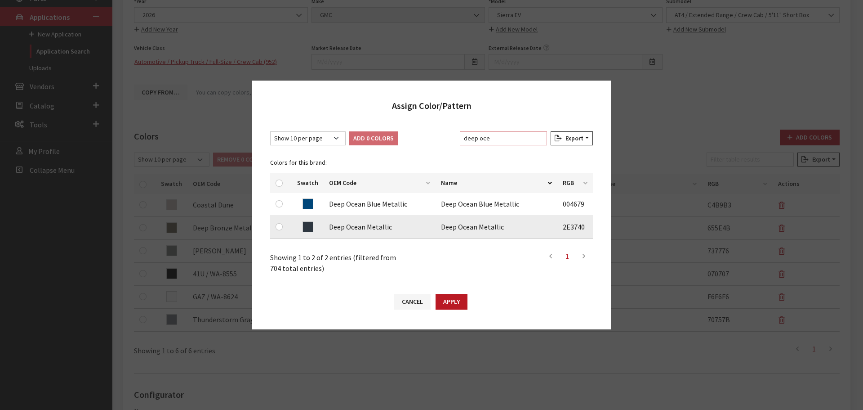
type input "deep oce"
click at [278, 225] on input "checkbox" at bounding box center [279, 226] width 7 height 7
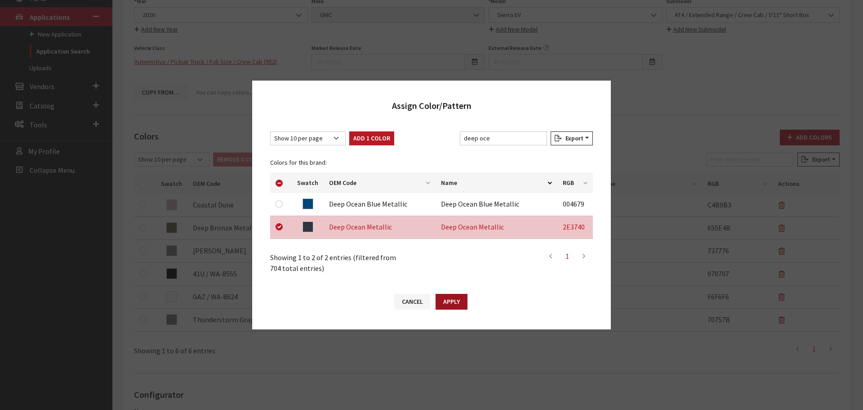
click at [449, 298] on button "Apply" at bounding box center [452, 302] width 32 height 16
checkbox input "false"
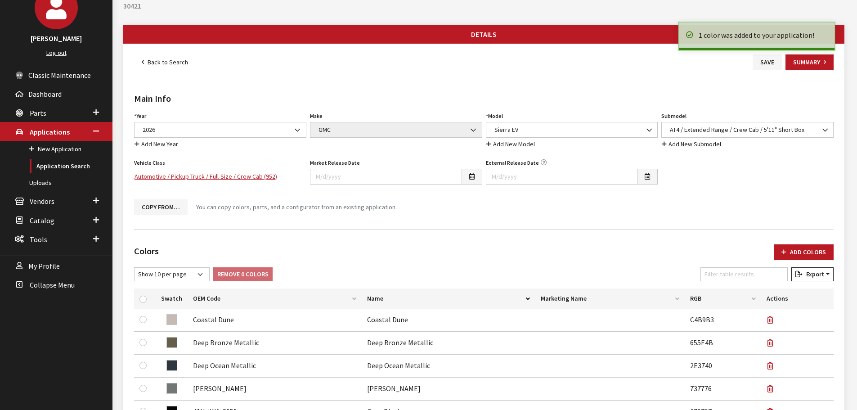
scroll to position [0, 0]
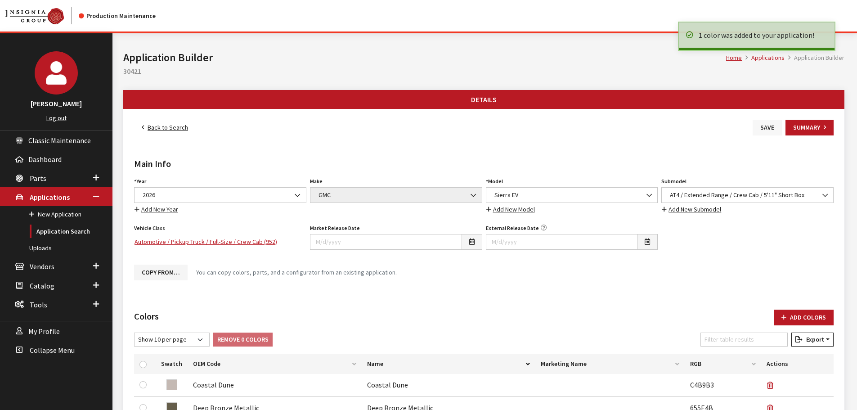
click at [760, 125] on button "Save" at bounding box center [766, 128] width 29 height 16
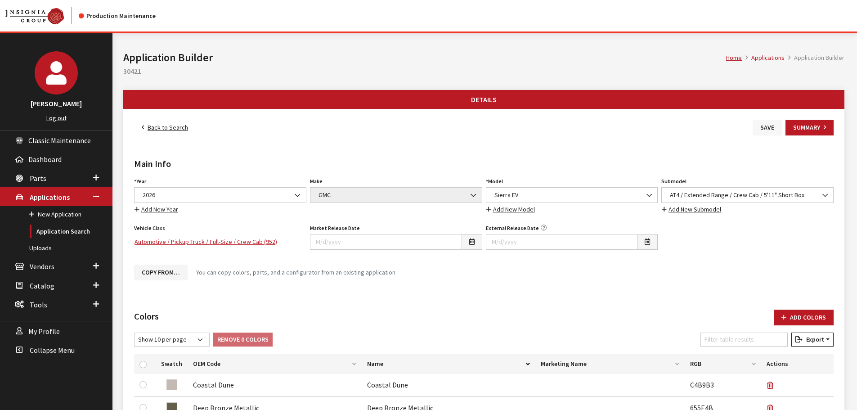
click at [768, 121] on button "Save" at bounding box center [766, 128] width 29 height 16
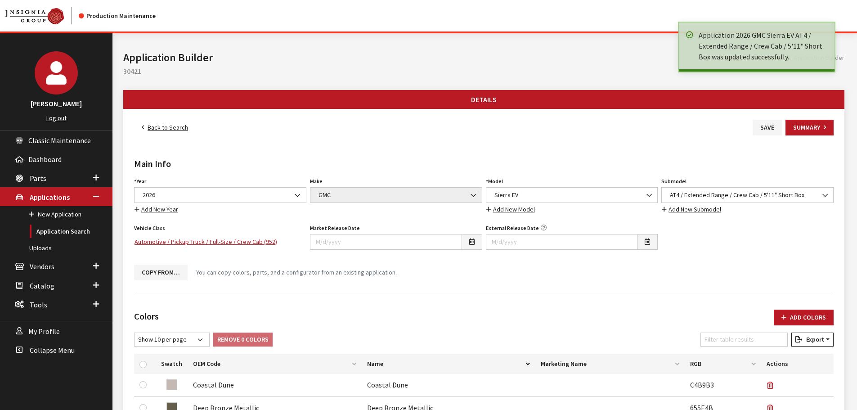
drag, startPoint x: 0, startPoint y: 0, endPoint x: 160, endPoint y: 126, distance: 203.6
click at [160, 126] on link "Back to Search" at bounding box center [165, 128] width 62 height 16
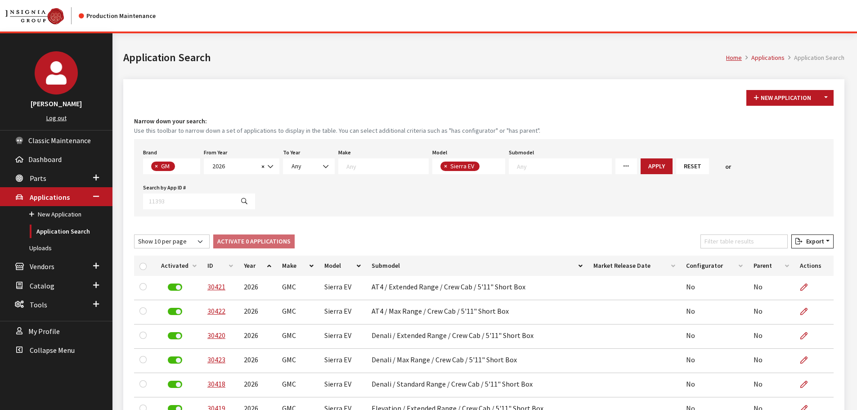
scroll to position [100, 0]
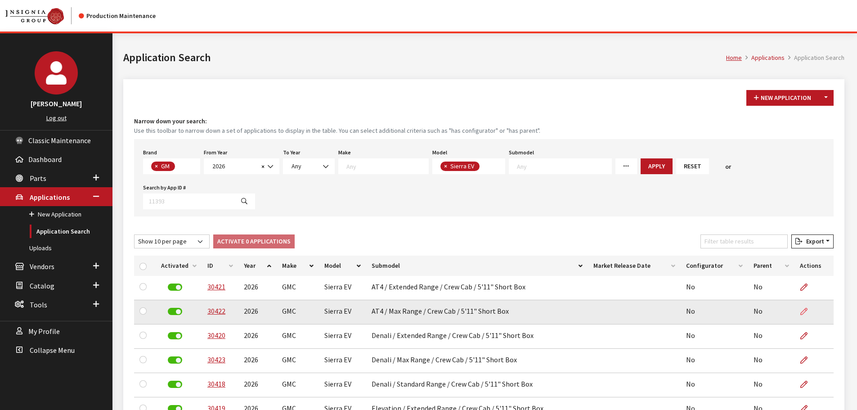
click at [803, 308] on icon at bounding box center [803, 311] width 7 height 7
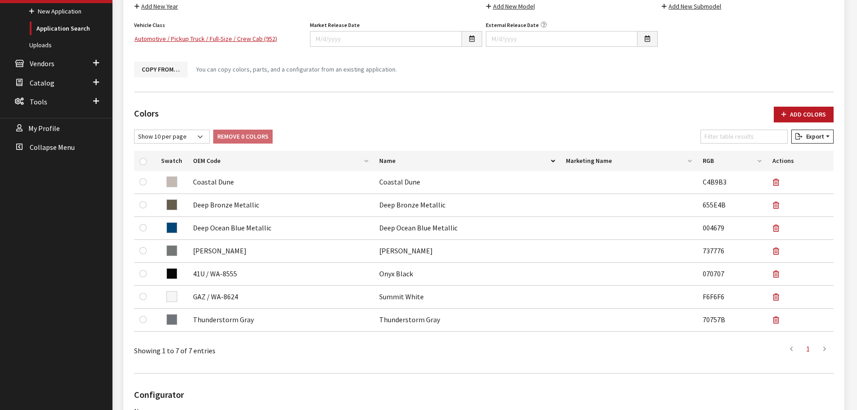
scroll to position [225, 0]
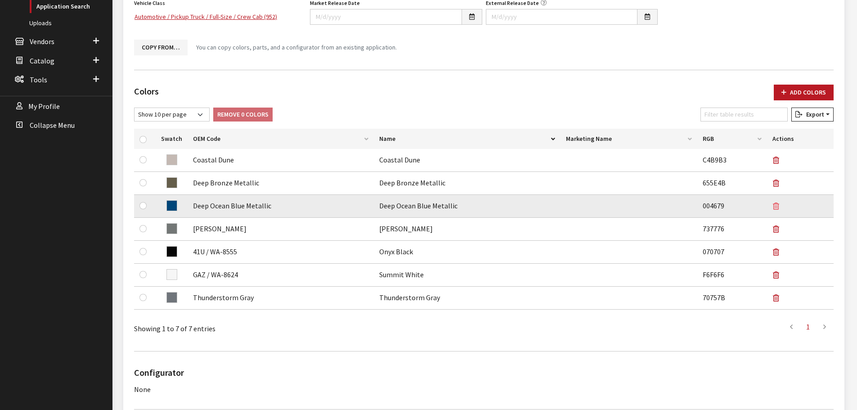
click at [778, 206] on icon "button" at bounding box center [776, 206] width 6 height 7
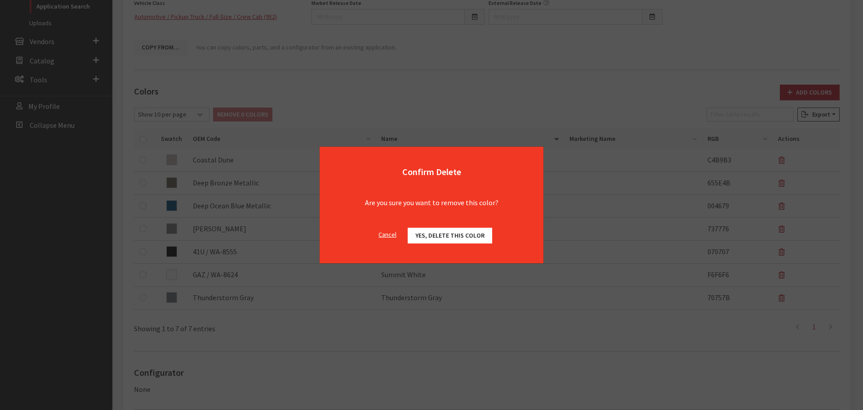
click at [460, 232] on span "Yes, delete this color" at bounding box center [450, 235] width 69 height 8
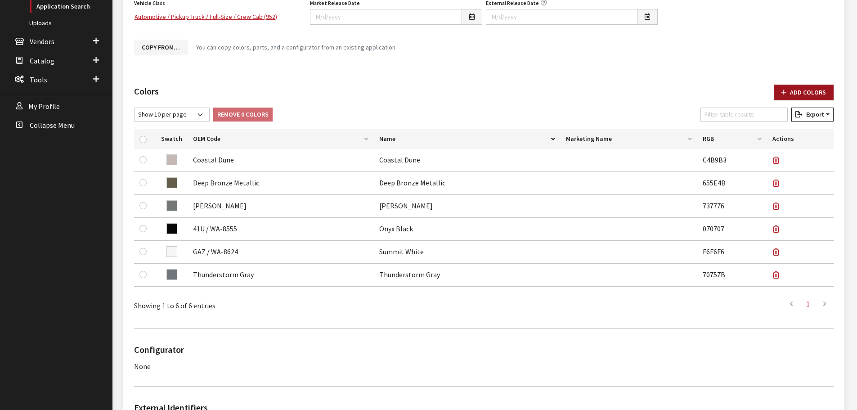
click at [798, 89] on button "Add Colors" at bounding box center [803, 93] width 60 height 16
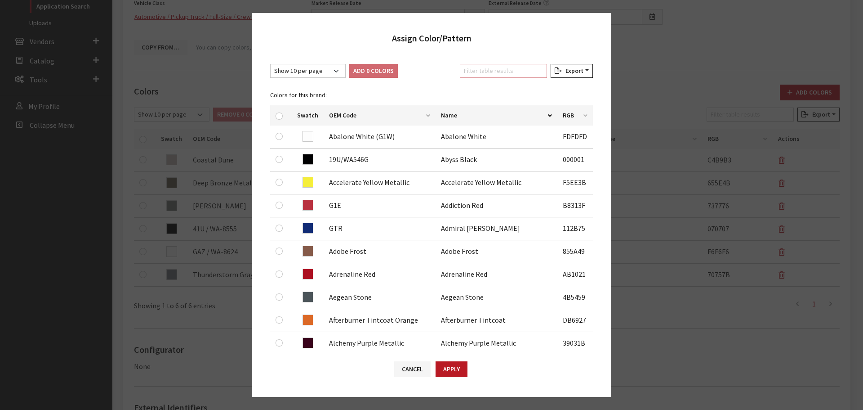
click at [522, 74] on input "Filter table results" at bounding box center [503, 71] width 87 height 14
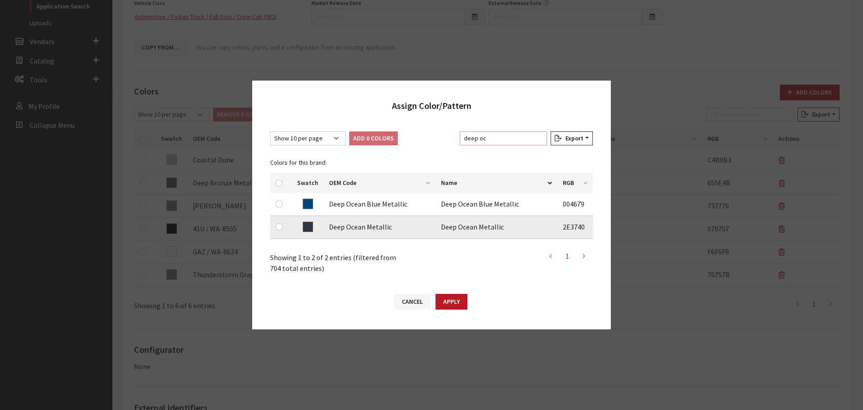
type input "deep oc"
click at [282, 227] on input "checkbox" at bounding box center [279, 226] width 7 height 7
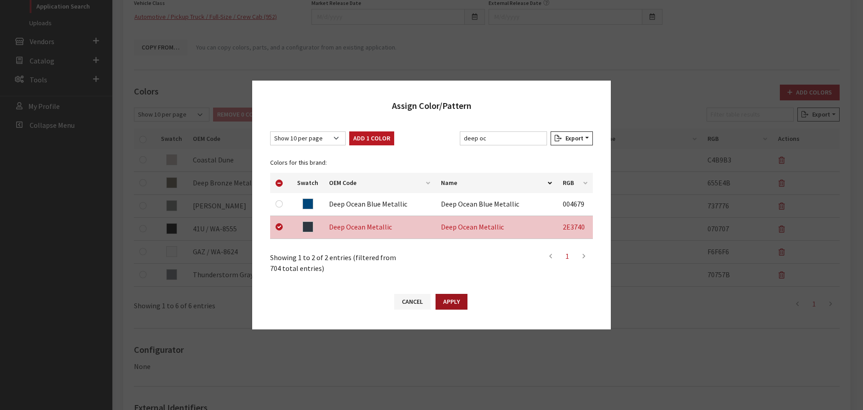
click at [449, 297] on button "Apply" at bounding box center [452, 302] width 32 height 16
checkbox input "false"
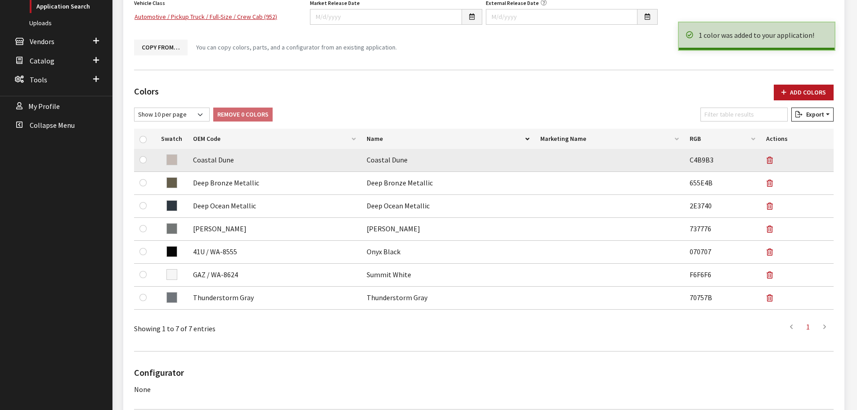
scroll to position [0, 0]
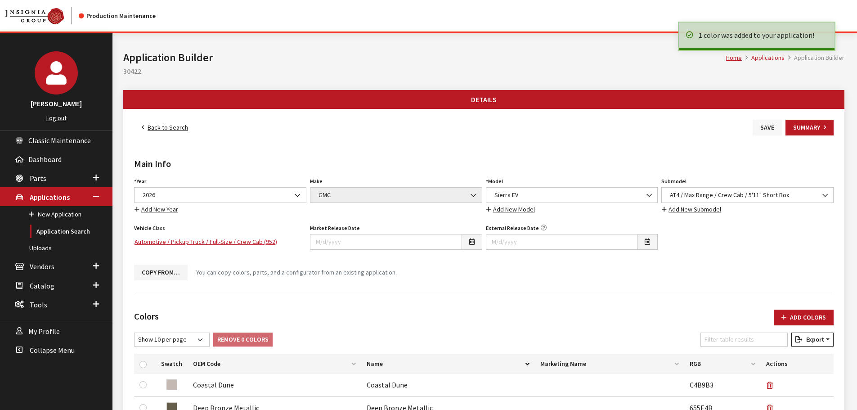
click at [767, 130] on button "Save" at bounding box center [766, 128] width 29 height 16
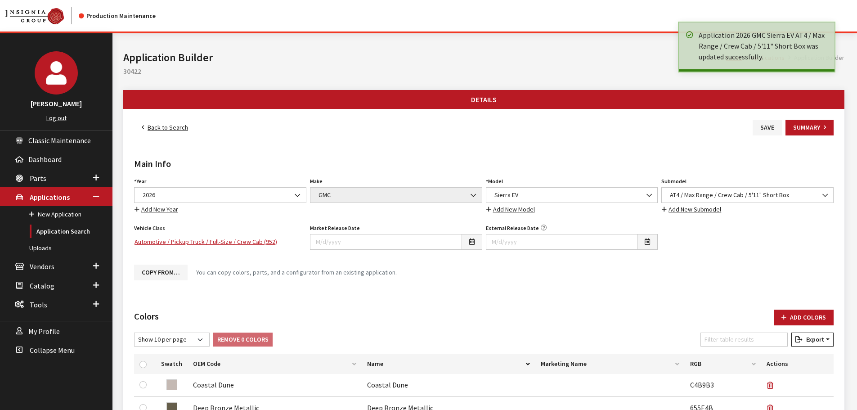
drag, startPoint x: 0, startPoint y: 0, endPoint x: 154, endPoint y: 128, distance: 200.5
click at [154, 128] on link "Back to Search" at bounding box center [165, 128] width 62 height 16
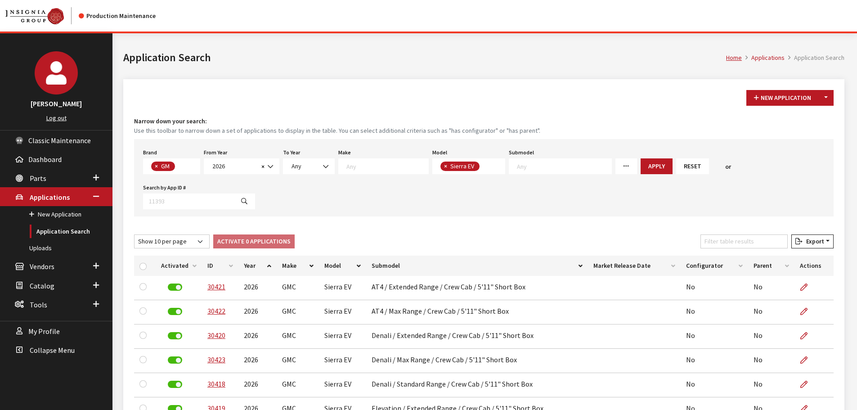
scroll to position [100, 0]
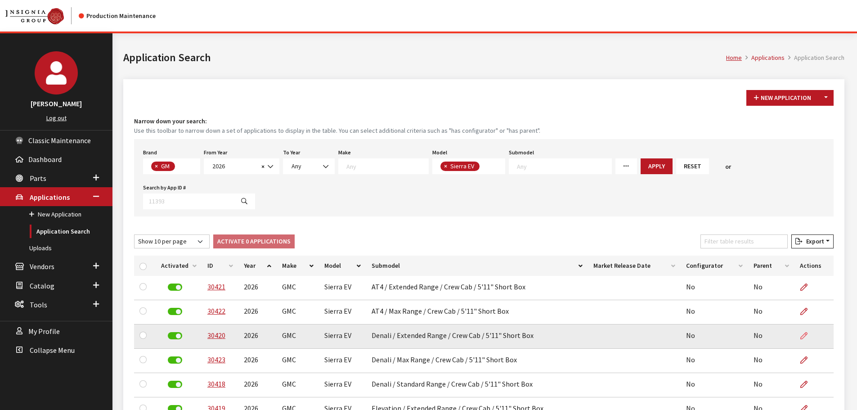
click at [803, 334] on icon at bounding box center [803, 335] width 7 height 7
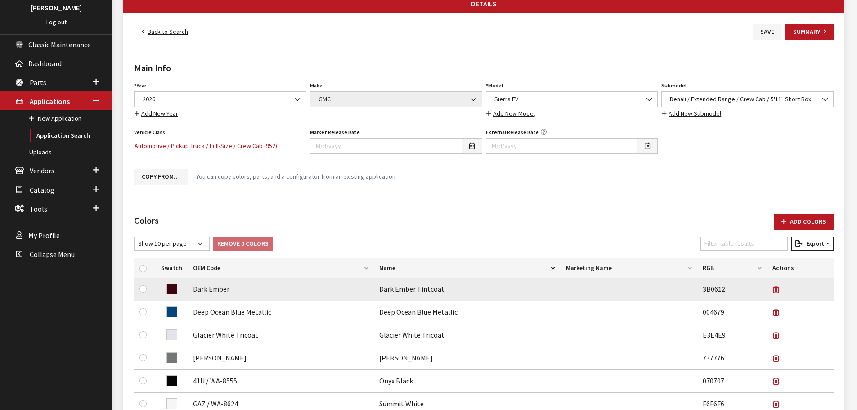
scroll to position [135, 0]
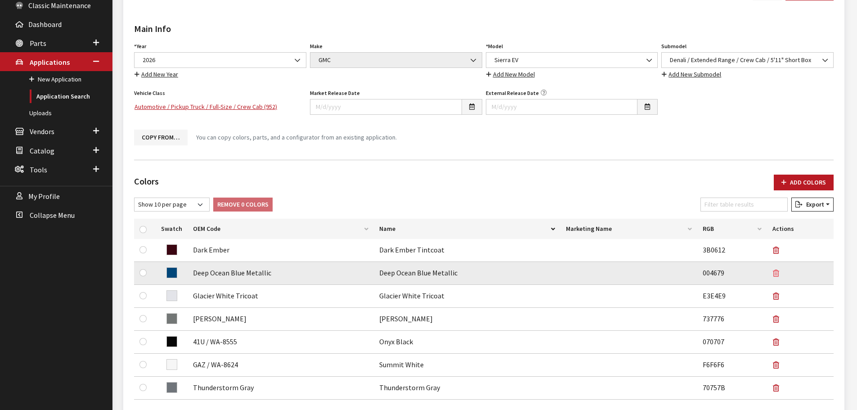
click at [780, 271] on button "button" at bounding box center [779, 273] width 14 height 22
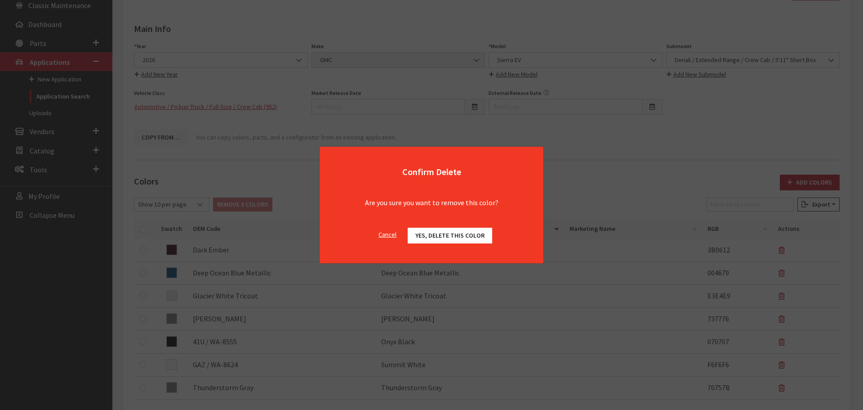
click at [464, 232] on span "Yes, delete this color" at bounding box center [450, 235] width 69 height 8
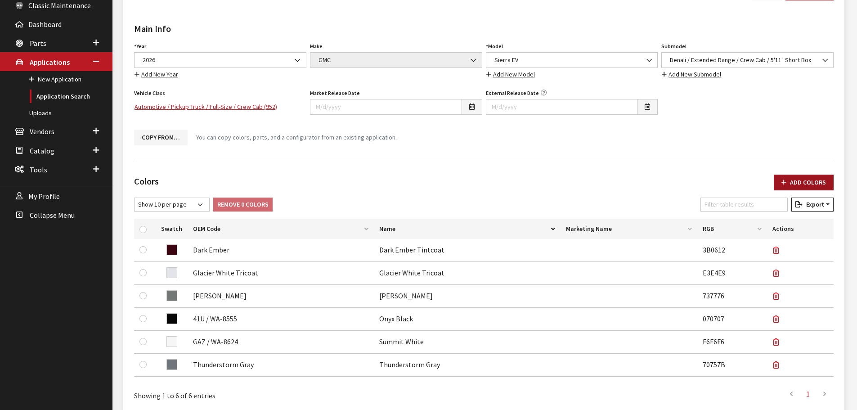
click at [791, 183] on button "Add Colors" at bounding box center [803, 182] width 60 height 16
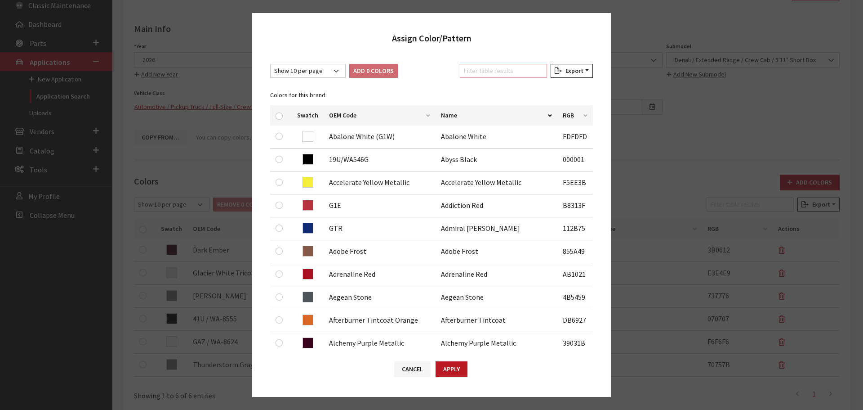
click at [470, 73] on input "Filter table results" at bounding box center [503, 71] width 87 height 14
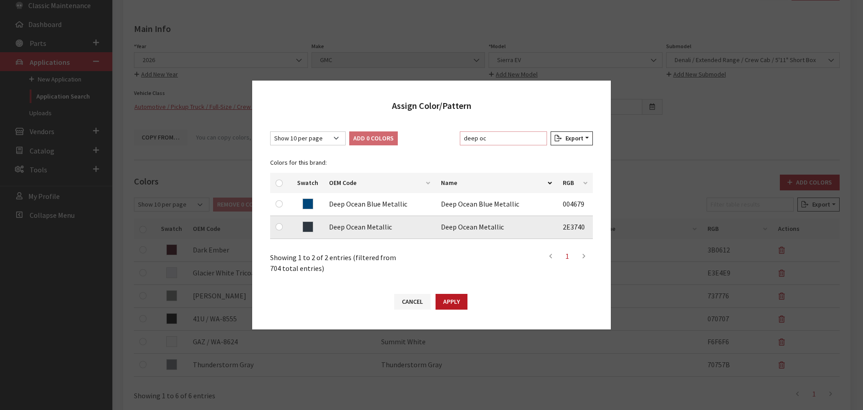
type input "deep oc"
click at [279, 227] on input "checkbox" at bounding box center [279, 226] width 7 height 7
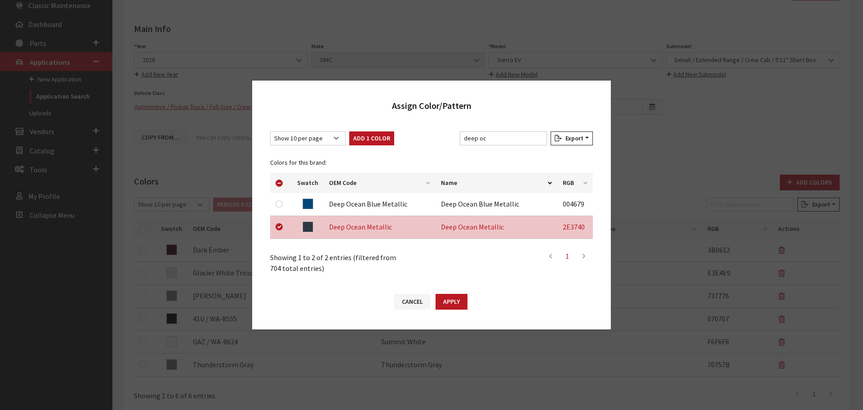
drag, startPoint x: 451, startPoint y: 302, endPoint x: 549, endPoint y: 250, distance: 110.9
click at [451, 303] on button "Apply" at bounding box center [452, 302] width 32 height 16
checkbox input "false"
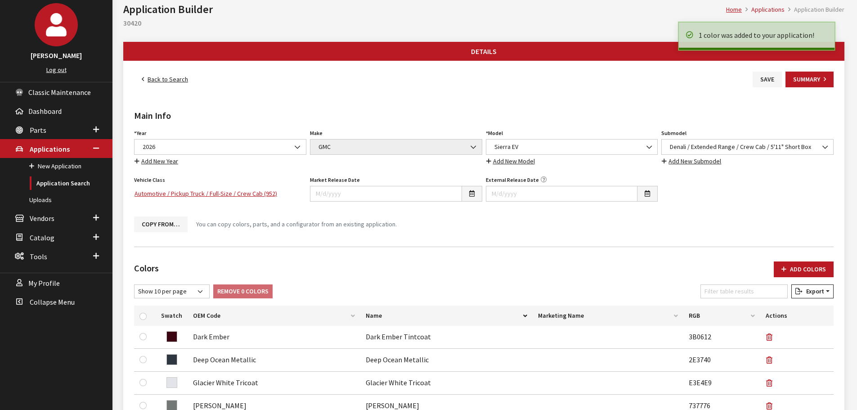
scroll to position [0, 0]
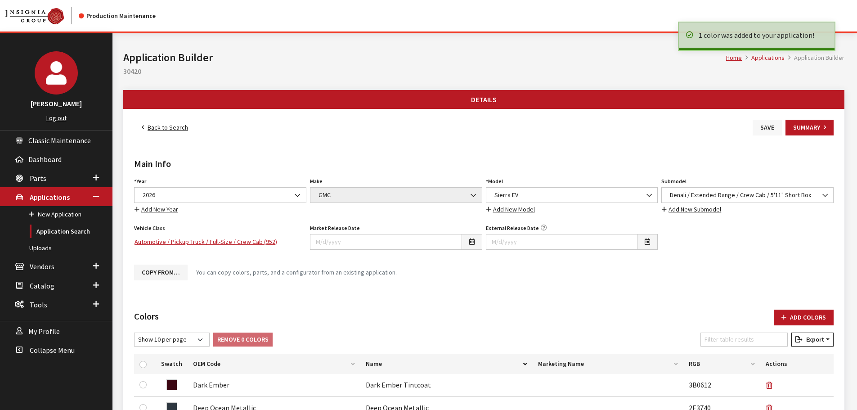
click at [767, 129] on button "Save" at bounding box center [766, 128] width 29 height 16
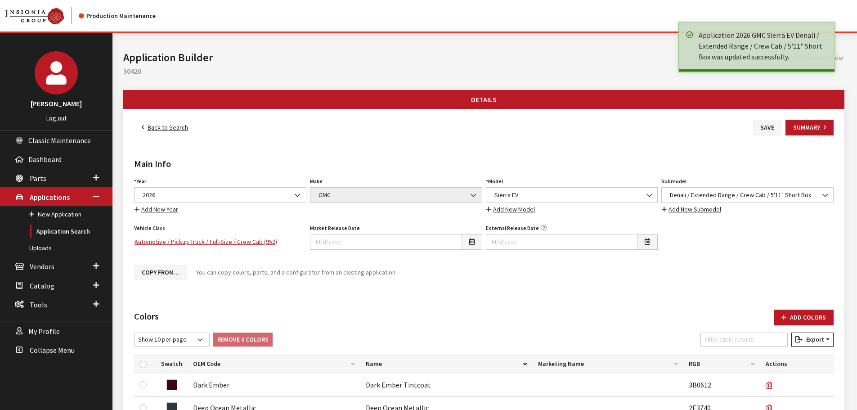
click at [170, 127] on link "Back to Search" at bounding box center [165, 128] width 62 height 16
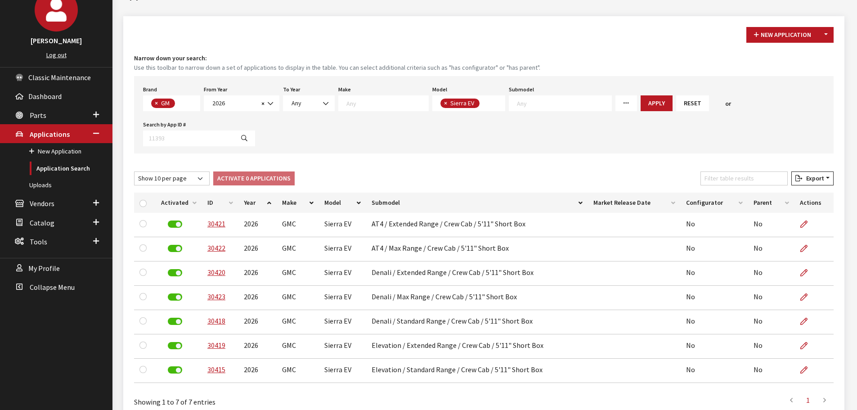
scroll to position [90, 0]
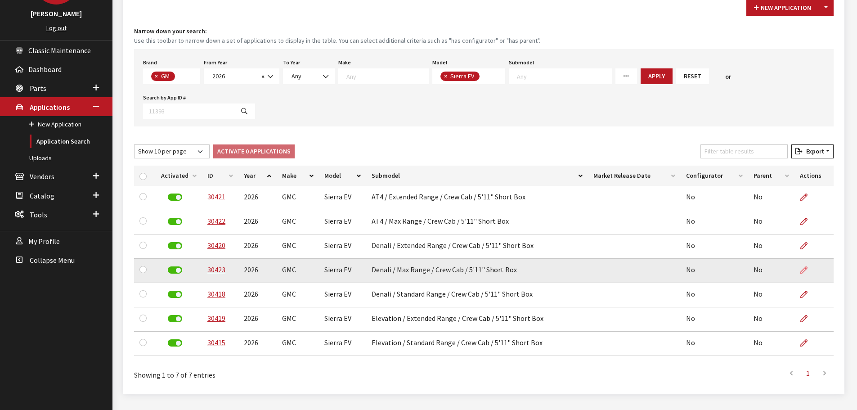
click at [806, 268] on icon at bounding box center [803, 270] width 7 height 7
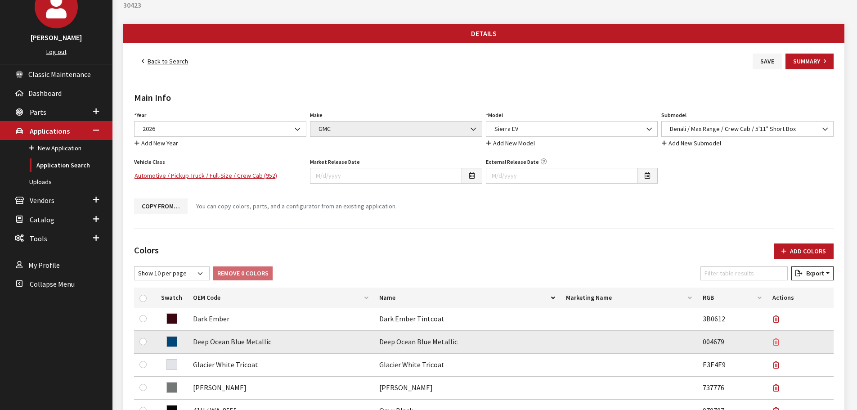
scroll to position [135, 0]
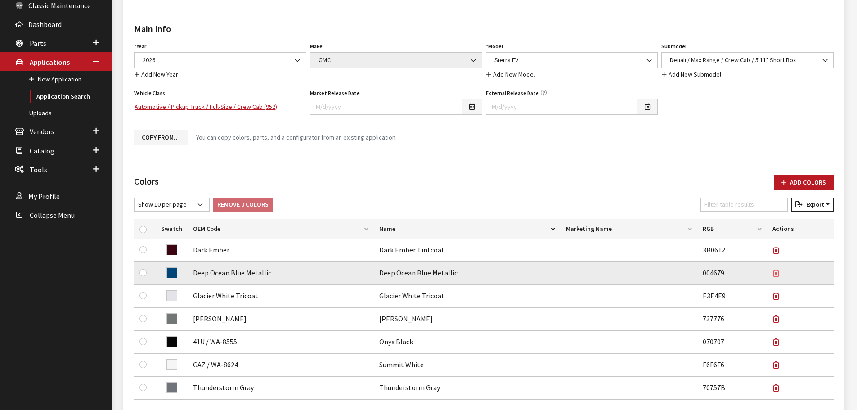
click at [776, 274] on icon "button" at bounding box center [776, 273] width 6 height 7
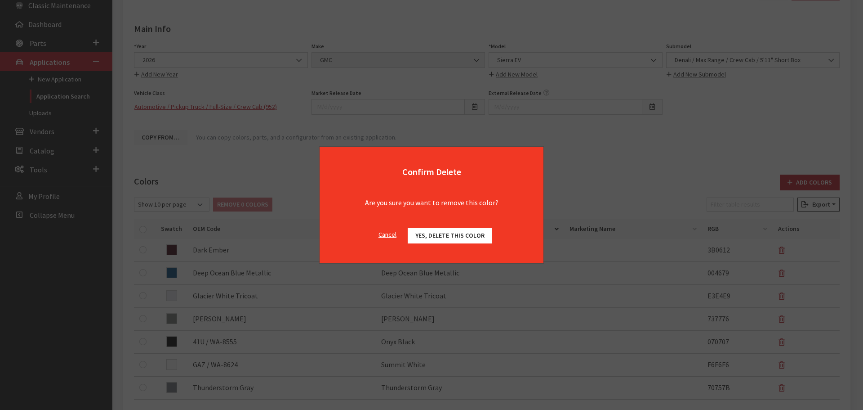
click at [470, 231] on button "Yes, delete this color" at bounding box center [450, 236] width 85 height 16
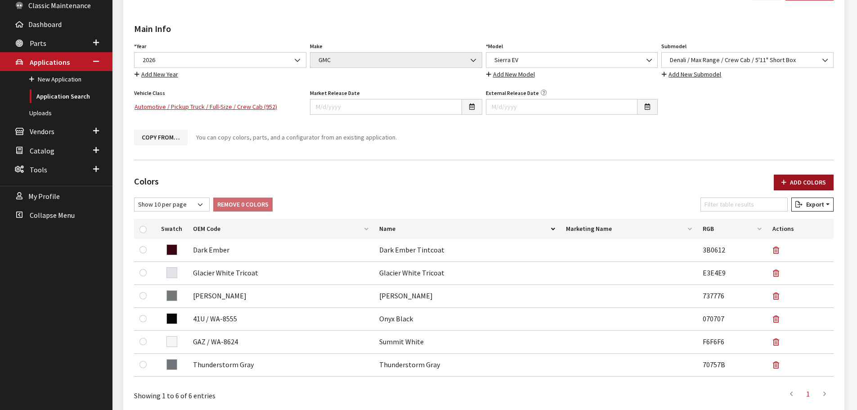
click at [824, 184] on button "Add Colors" at bounding box center [803, 182] width 60 height 16
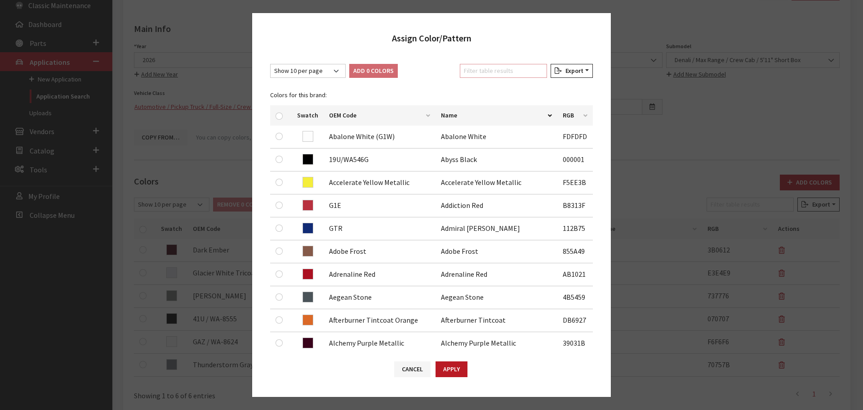
click at [473, 75] on input "Filter table results" at bounding box center [503, 71] width 87 height 14
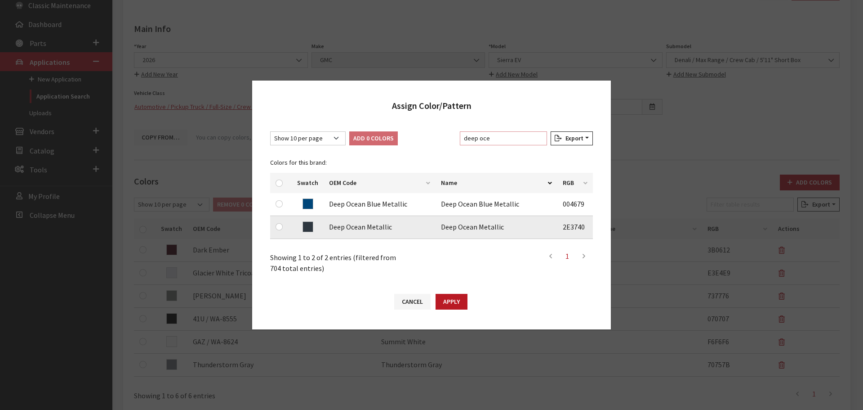
type input "deep oce"
click at [276, 226] on input "checkbox" at bounding box center [279, 226] width 7 height 7
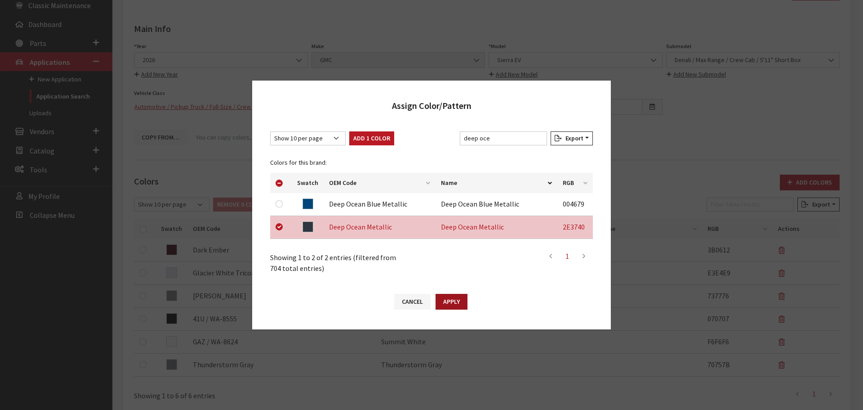
click at [456, 299] on button "Apply" at bounding box center [452, 302] width 32 height 16
checkbox input "false"
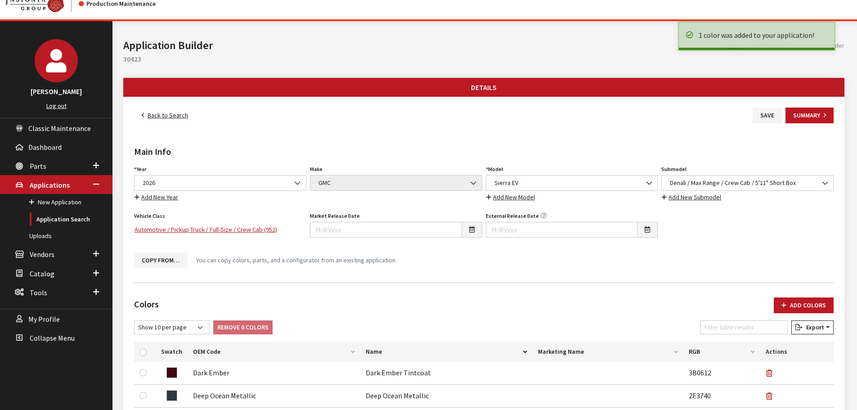
scroll to position [0, 0]
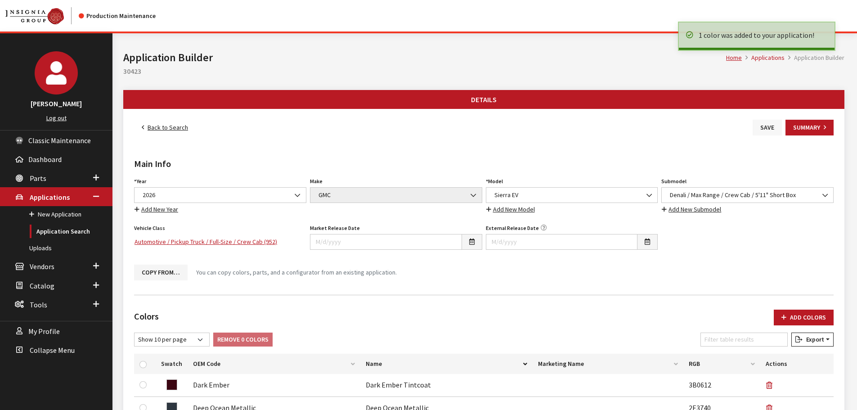
click at [771, 131] on button "Save" at bounding box center [766, 128] width 29 height 16
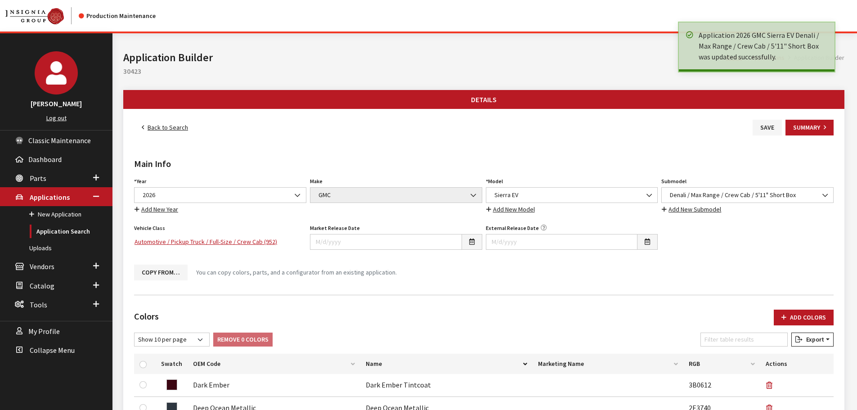
click at [161, 125] on link "Back to Search" at bounding box center [165, 128] width 62 height 16
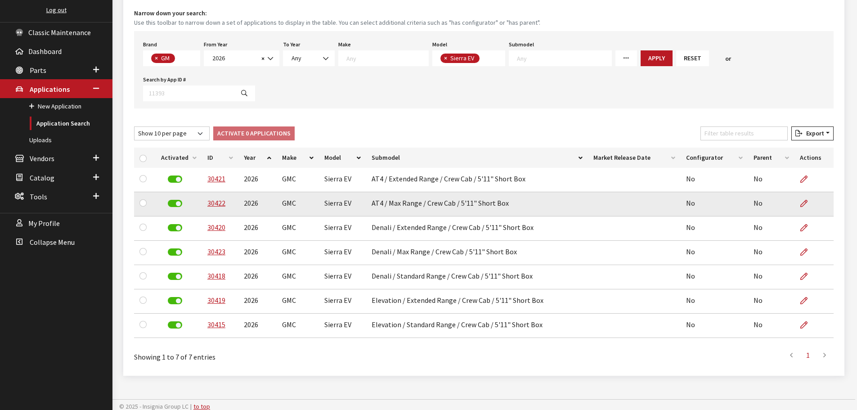
scroll to position [112, 0]
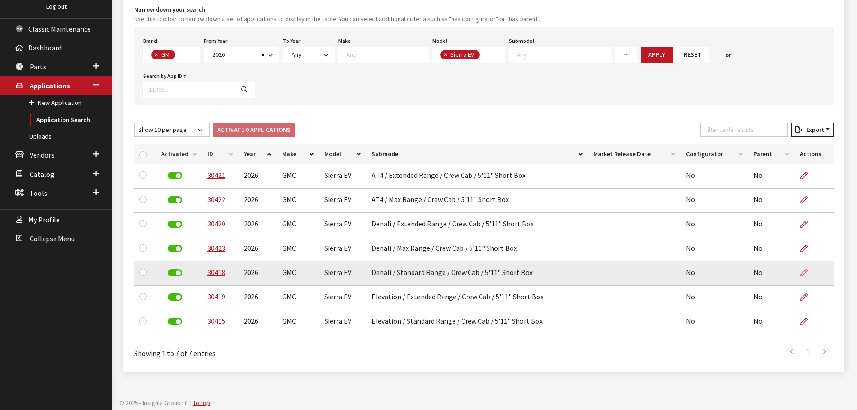
click at [805, 272] on icon at bounding box center [803, 272] width 7 height 7
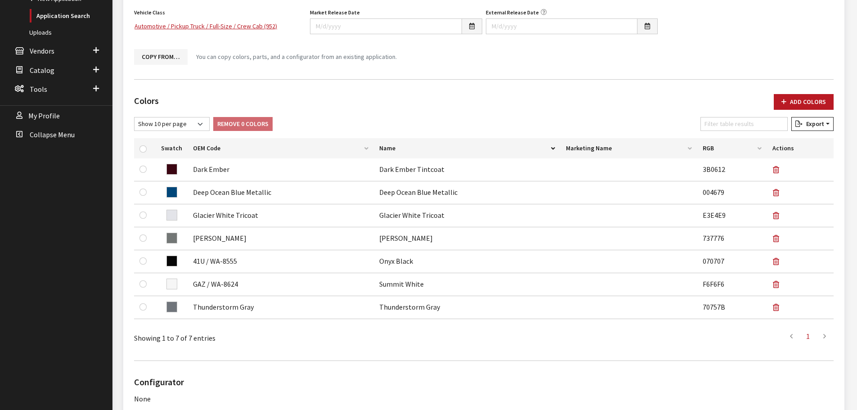
scroll to position [225, 0]
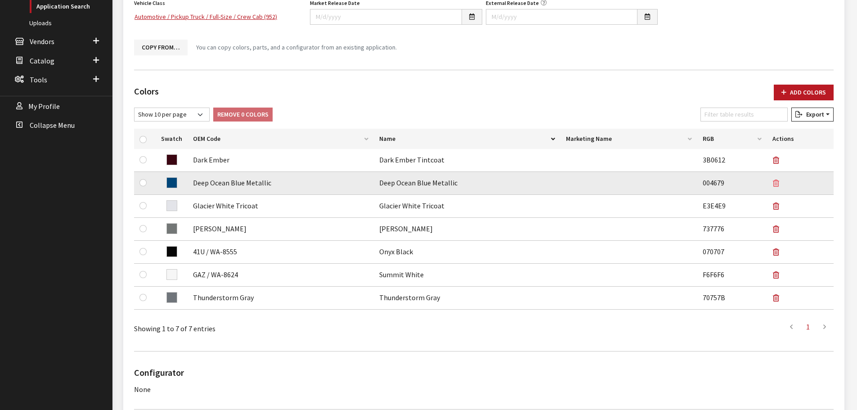
click at [773, 182] on icon "button" at bounding box center [776, 183] width 6 height 7
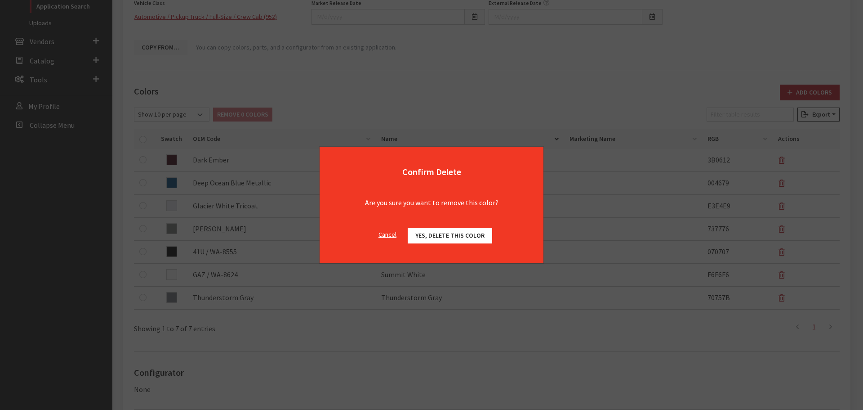
drag, startPoint x: 454, startPoint y: 235, endPoint x: 459, endPoint y: 232, distance: 5.6
click at [454, 234] on span "Yes, delete this color" at bounding box center [450, 235] width 69 height 8
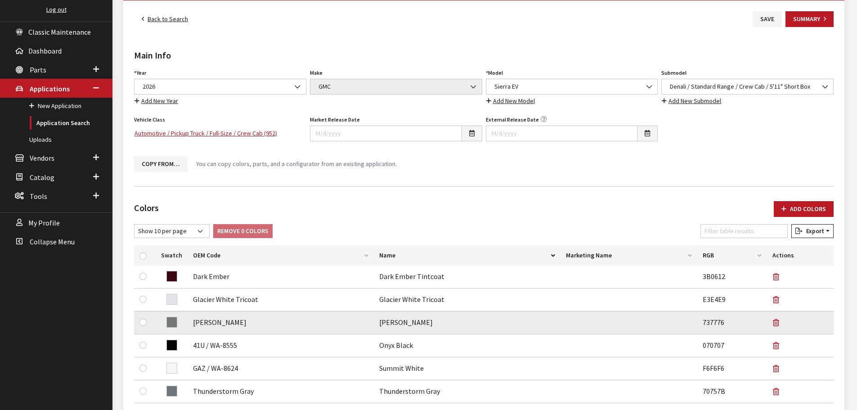
scroll to position [0, 0]
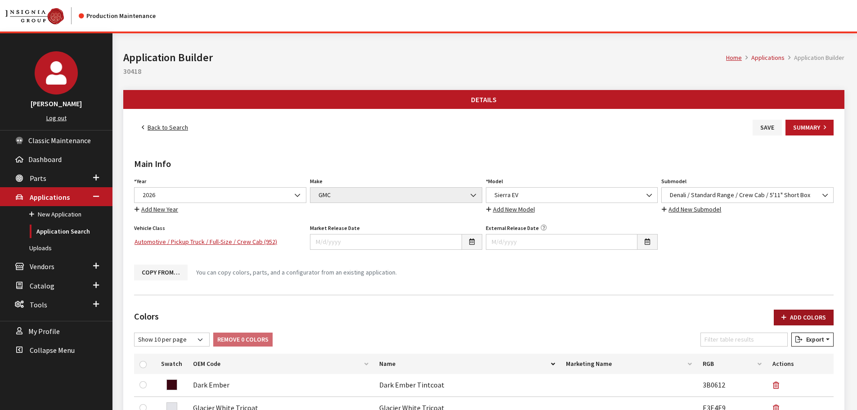
click at [792, 312] on button "Add Colors" at bounding box center [803, 317] width 60 height 16
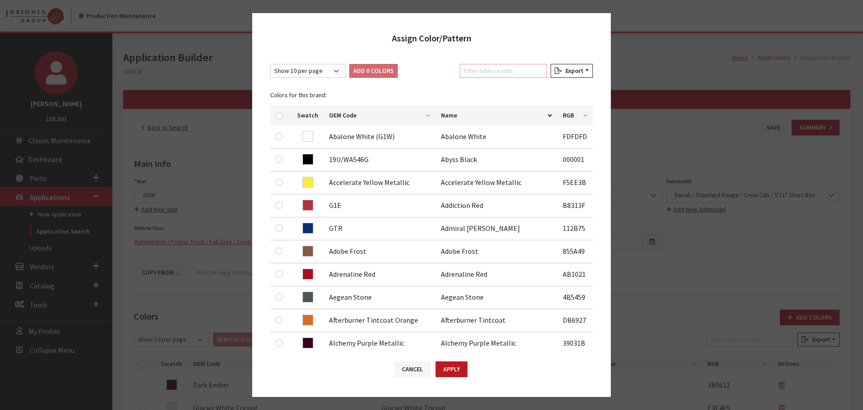
click at [469, 70] on input "Filter table results" at bounding box center [503, 71] width 87 height 14
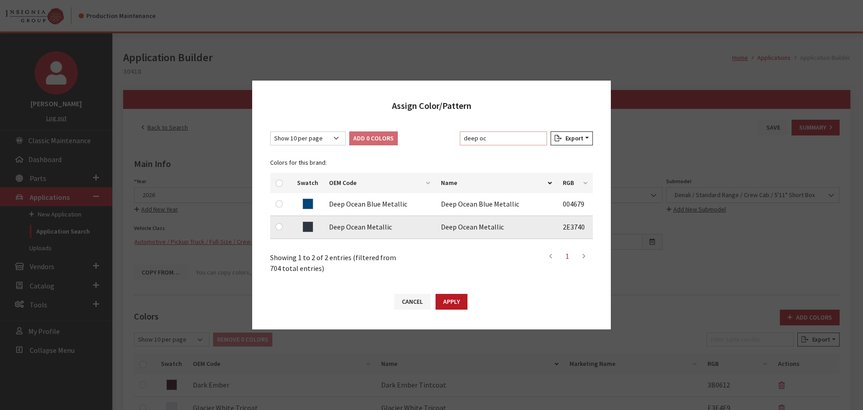
type input "deep oc"
click at [279, 228] on input "checkbox" at bounding box center [279, 226] width 7 height 7
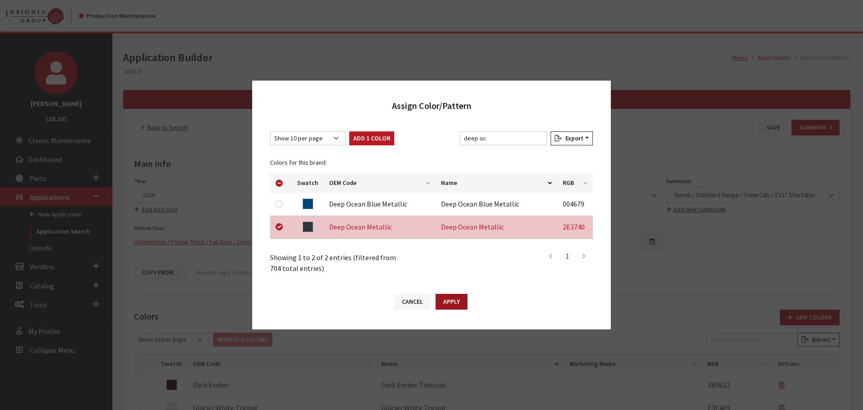
click at [450, 300] on button "Apply" at bounding box center [452, 302] width 32 height 16
checkbox input "false"
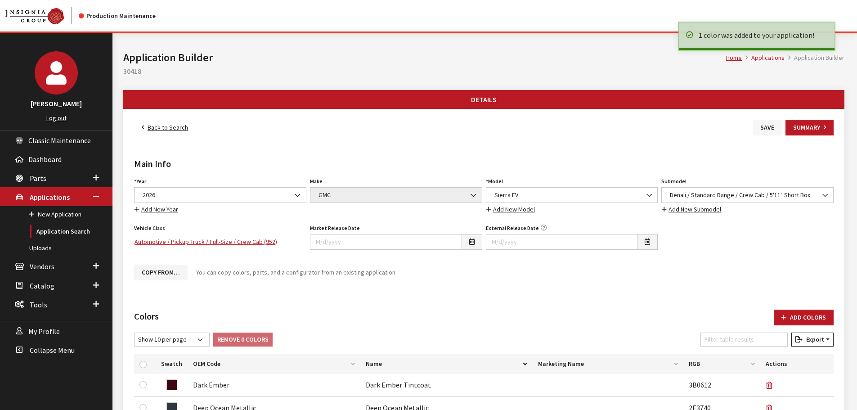
click at [765, 130] on button "Save" at bounding box center [766, 128] width 29 height 16
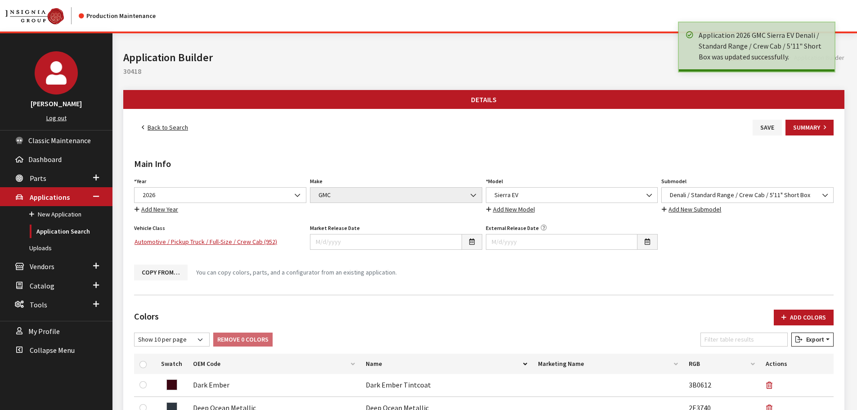
drag, startPoint x: 0, startPoint y: 0, endPoint x: 207, endPoint y: 129, distance: 244.0
click at [170, 125] on link "Back to Search" at bounding box center [165, 128] width 62 height 16
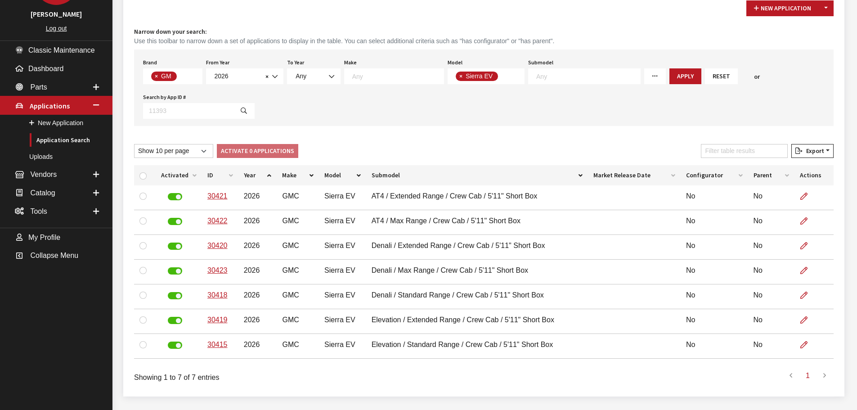
scroll to position [90, 0]
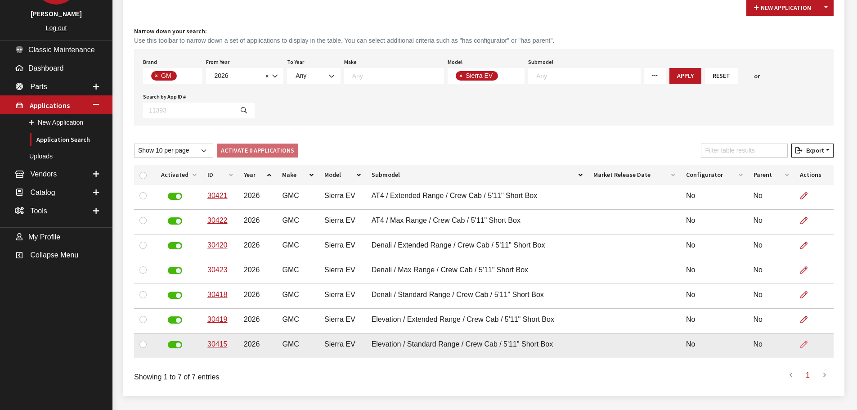
click at [805, 344] on icon at bounding box center [803, 344] width 7 height 7
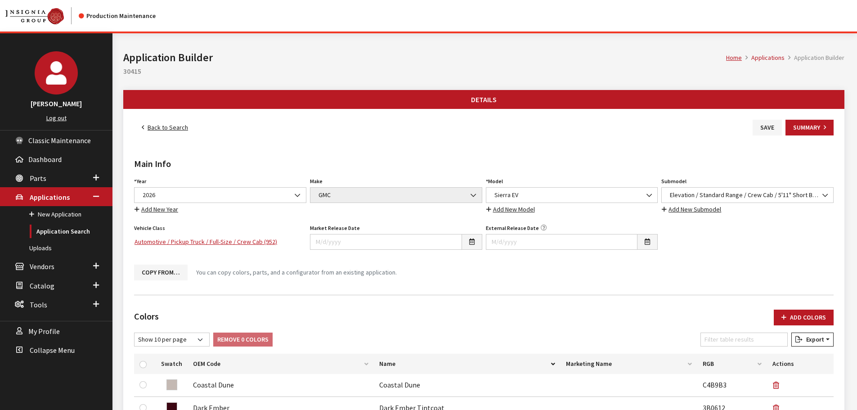
scroll to position [45, 0]
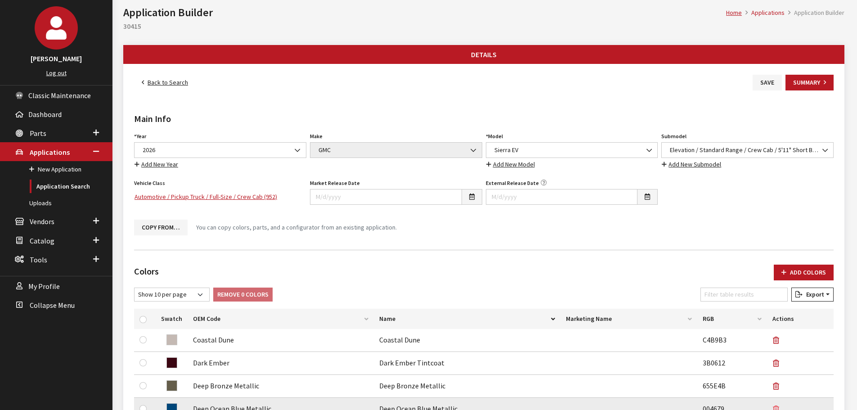
click at [773, 405] on button "button" at bounding box center [779, 409] width 14 height 22
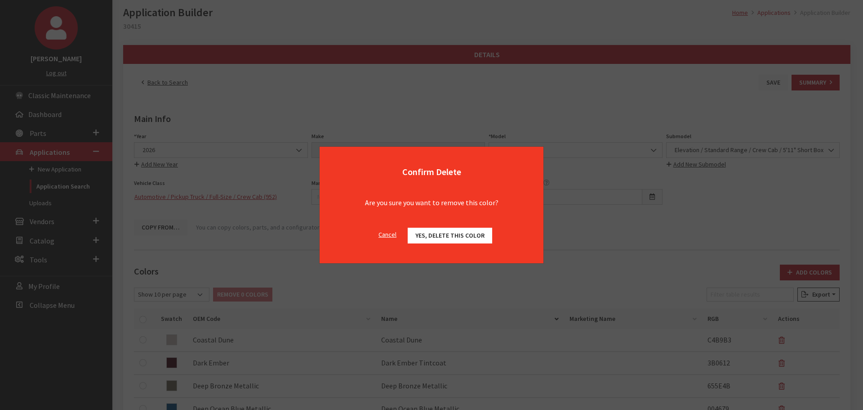
click at [444, 237] on span "Yes, delete this color" at bounding box center [450, 235] width 69 height 8
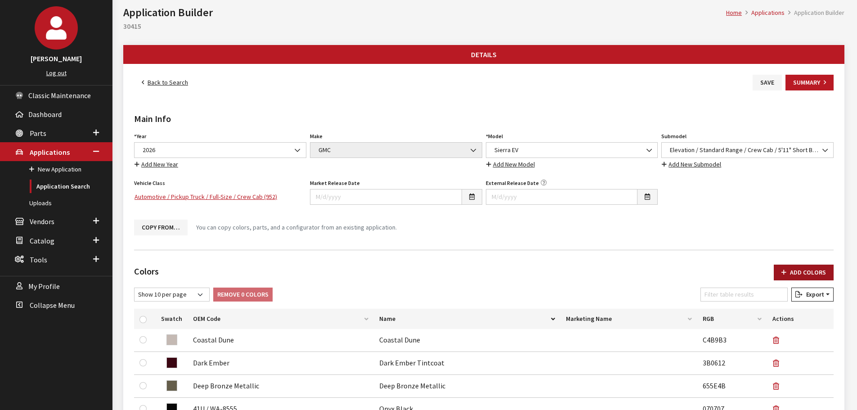
click at [806, 274] on button "Add Colors" at bounding box center [803, 272] width 60 height 16
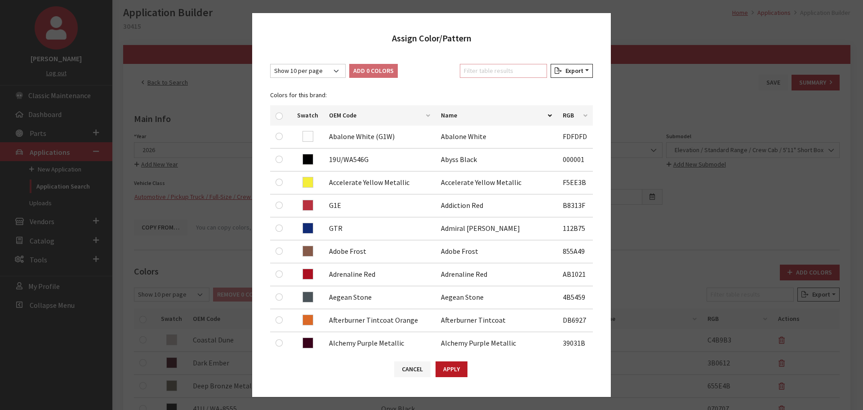
click at [478, 70] on input "Filter table results" at bounding box center [503, 71] width 87 height 14
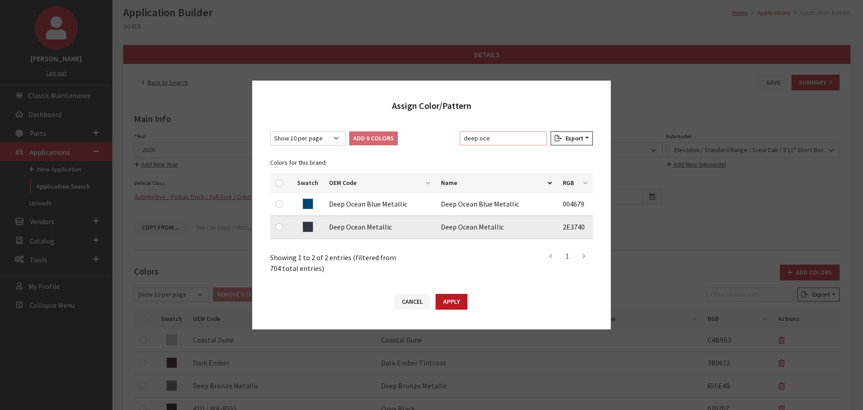
type input "deep oce"
click at [277, 224] on input "checkbox" at bounding box center [279, 226] width 7 height 7
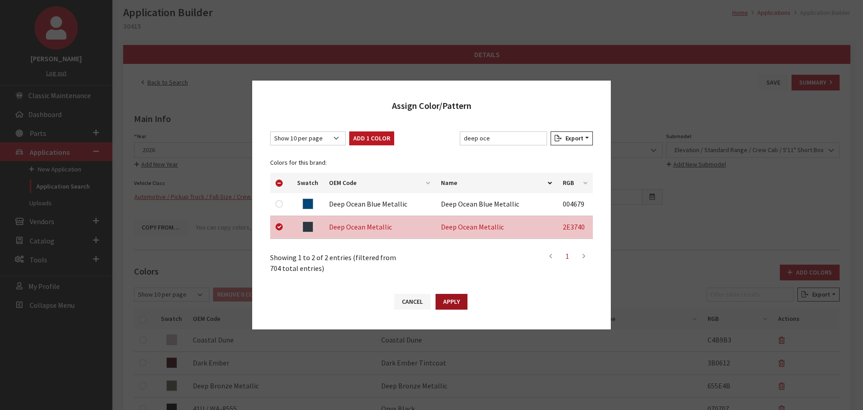
click at [449, 304] on button "Apply" at bounding box center [452, 302] width 32 height 16
checkbox input "false"
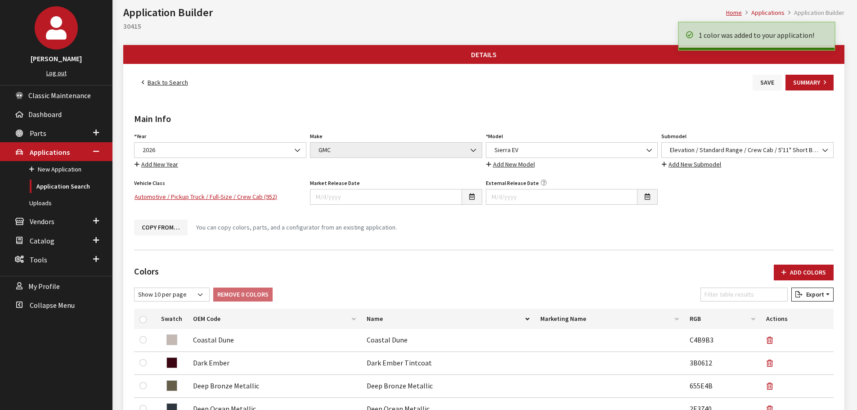
click at [773, 80] on button "Save" at bounding box center [766, 83] width 29 height 16
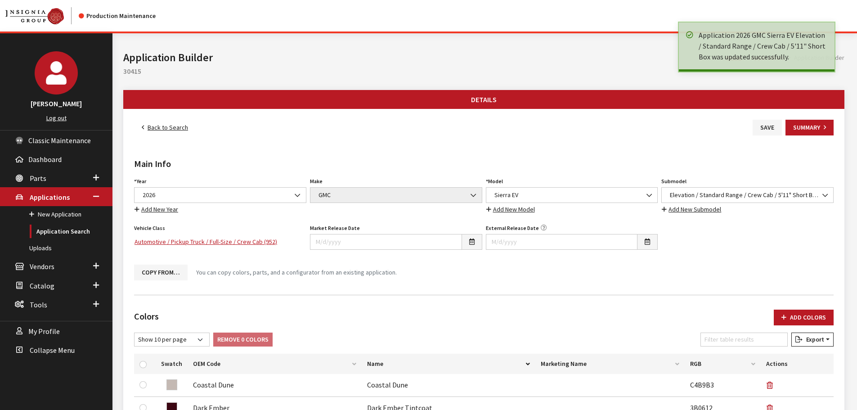
drag, startPoint x: 0, startPoint y: 0, endPoint x: 167, endPoint y: 126, distance: 209.4
click at [167, 126] on link "Back to Search" at bounding box center [165, 128] width 62 height 16
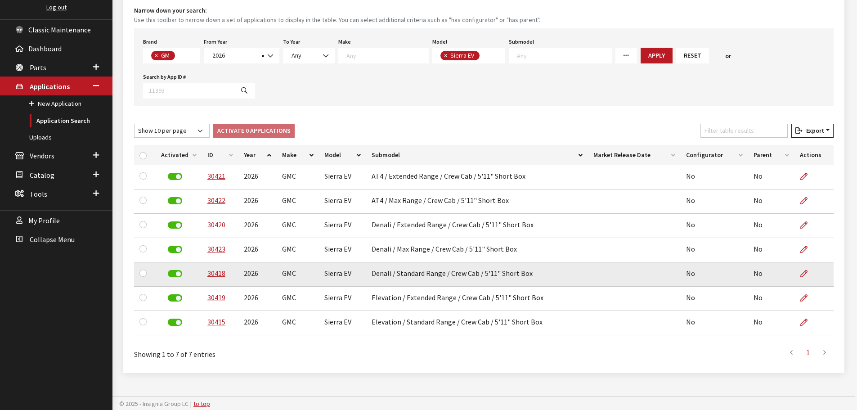
scroll to position [112, 0]
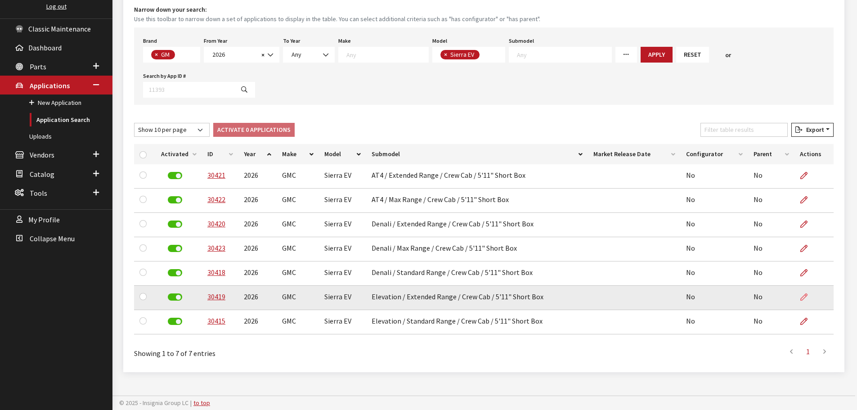
click at [801, 299] on icon at bounding box center [803, 297] width 7 height 7
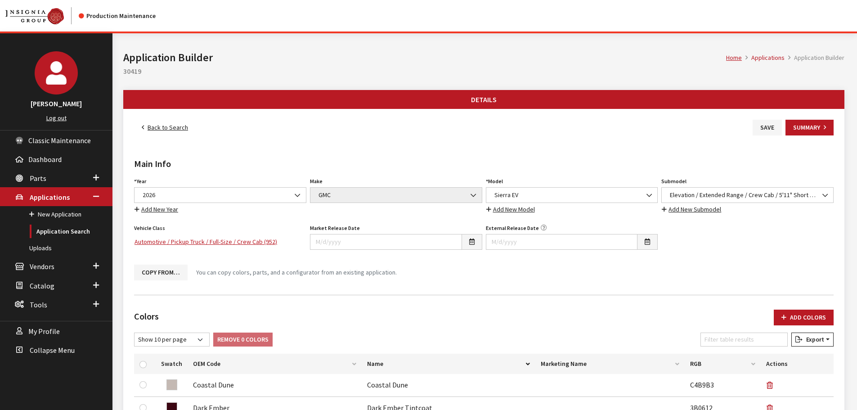
click at [174, 130] on link "Back to Search" at bounding box center [165, 128] width 62 height 16
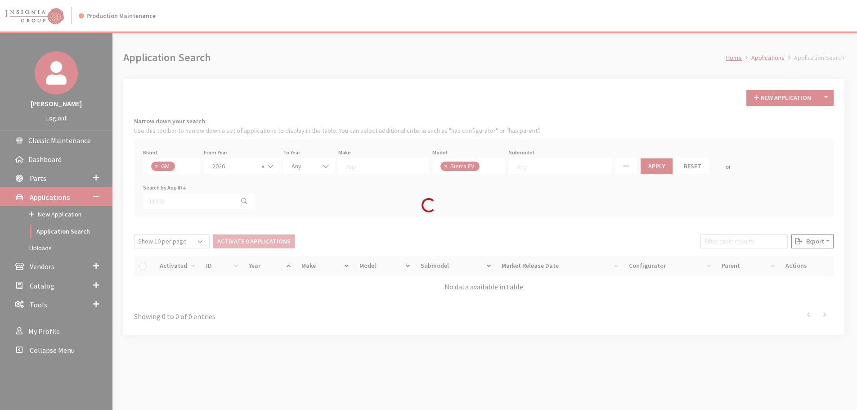
scroll to position [100, 0]
